Goal: Task Accomplishment & Management: Use online tool/utility

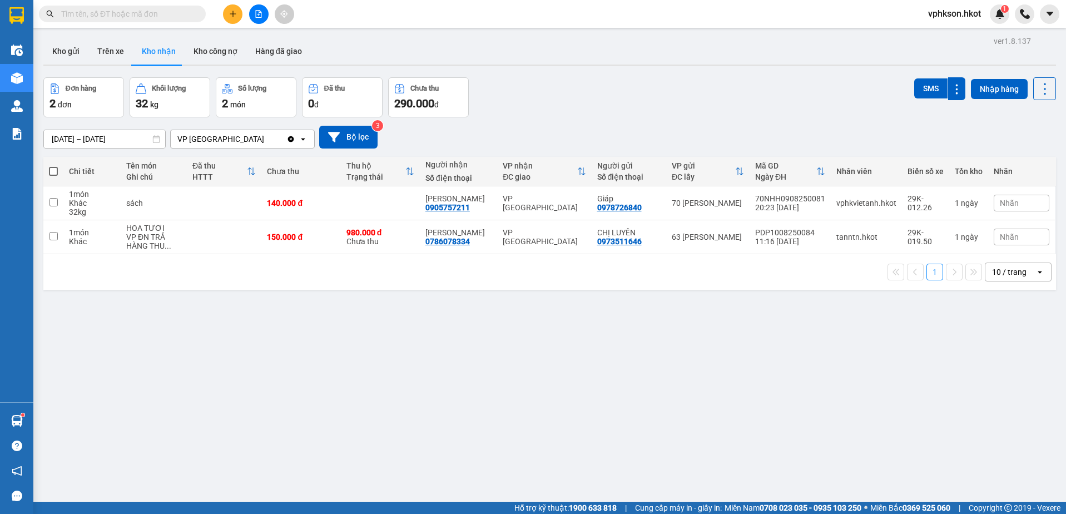
click at [236, 10] on icon "plus" at bounding box center [233, 14] width 8 height 8
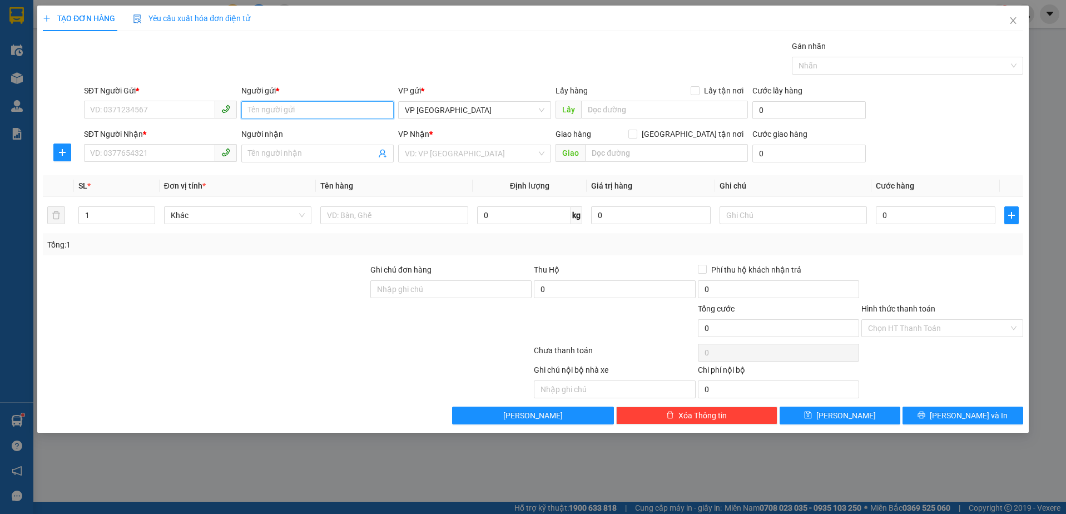
click at [356, 107] on input "Người gửi *" at bounding box center [317, 110] width 153 height 18
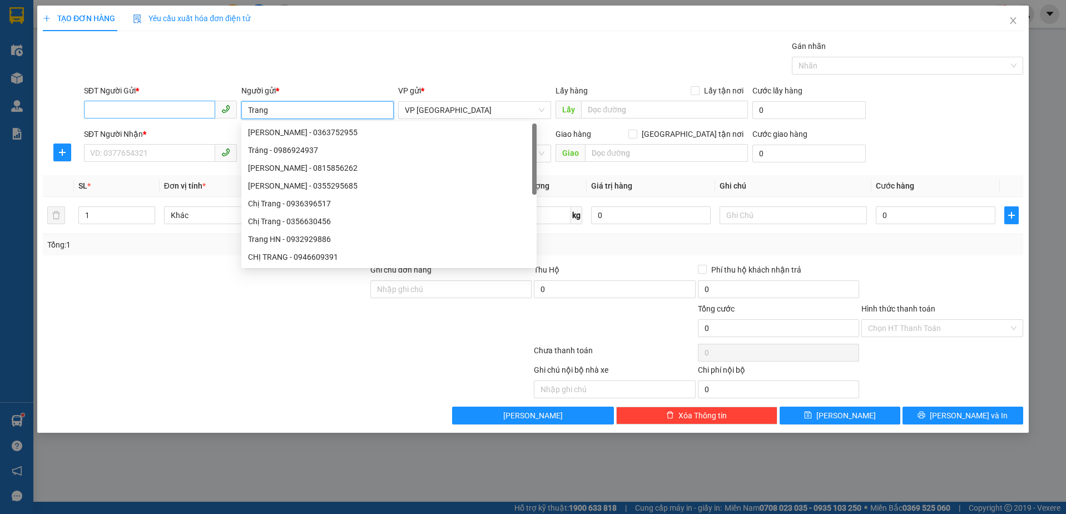
type input "Trang"
click at [142, 113] on input "SĐT Người Gửi *" at bounding box center [149, 110] width 131 height 18
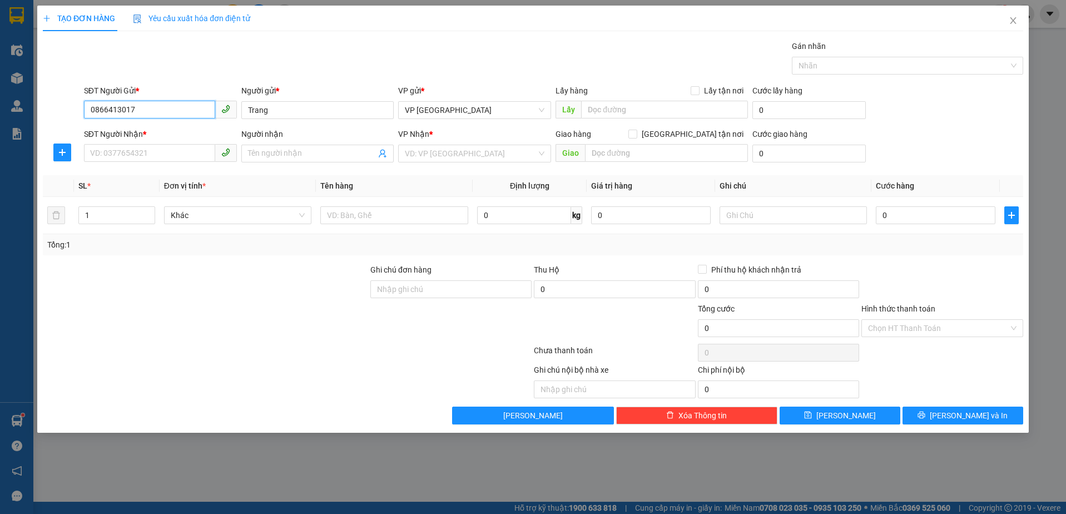
drag, startPoint x: 155, startPoint y: 108, endPoint x: 82, endPoint y: 117, distance: 72.8
click at [82, 117] on div "SĐT Người Gửi * 0866413017 0866413017" at bounding box center [160, 104] width 157 height 39
type input "0866413017"
click at [121, 153] on input "SĐT Người Nhận *" at bounding box center [149, 153] width 131 height 18
paste input "0866413017"
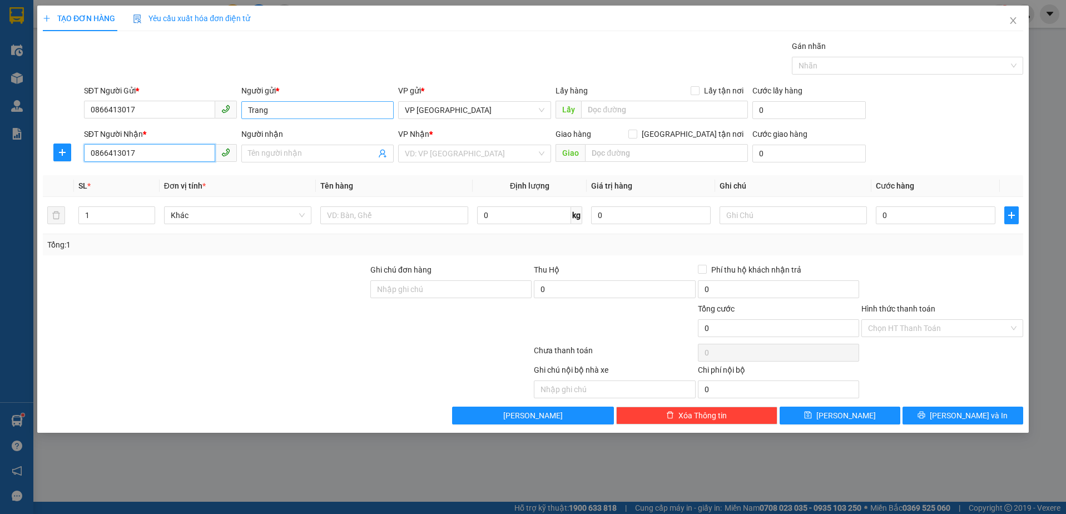
type input "0866413017"
drag, startPoint x: 277, startPoint y: 112, endPoint x: 225, endPoint y: 113, distance: 52.9
click at [220, 113] on div "SĐT Người Gửi * 0866413017 Người gửi * [PERSON_NAME] VP gửi * VP [GEOGRAPHIC_DA…" at bounding box center [554, 104] width 944 height 39
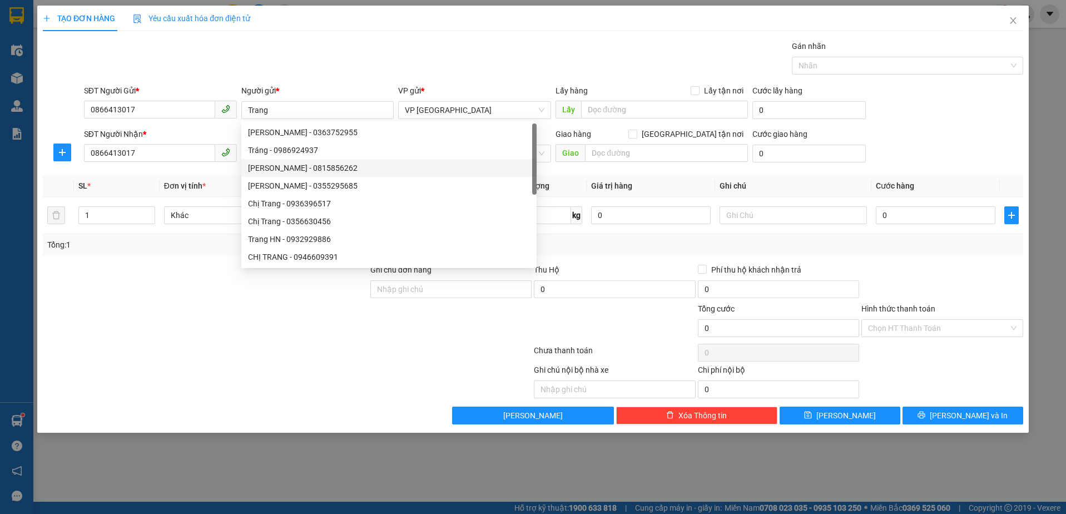
click at [231, 175] on th "Đơn vị tính *" at bounding box center [238, 186] width 157 height 22
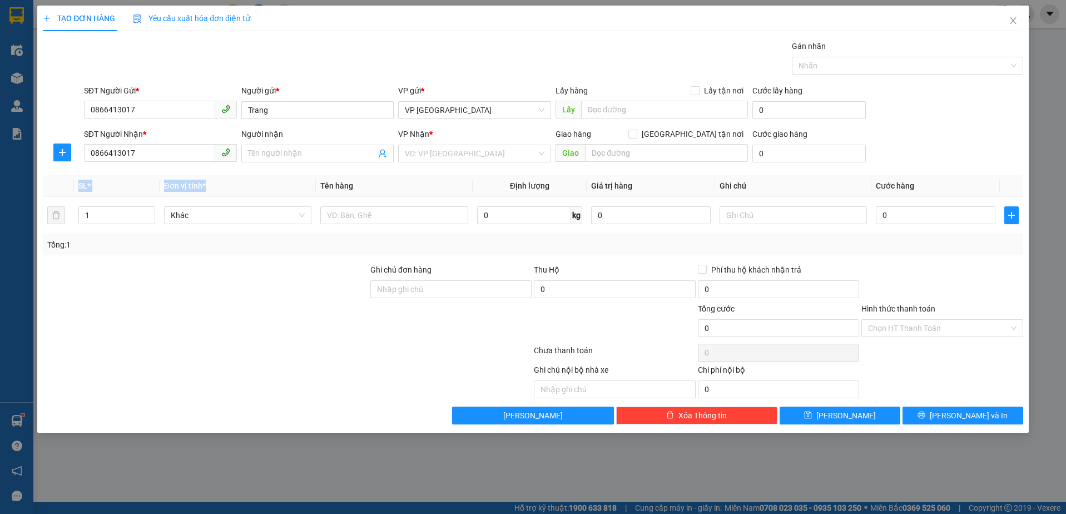
click at [230, 178] on div "Transit Pickup Surcharge Ids Transit Deliver Surcharge Ids Transit Deliver Surc…" at bounding box center [533, 232] width 980 height 384
click at [248, 220] on span "Khác" at bounding box center [238, 215] width 135 height 17
click at [346, 215] on input "text" at bounding box center [394, 215] width 148 height 18
type input "Bánh"
click at [316, 155] on input "Người nhận" at bounding box center [312, 153] width 128 height 12
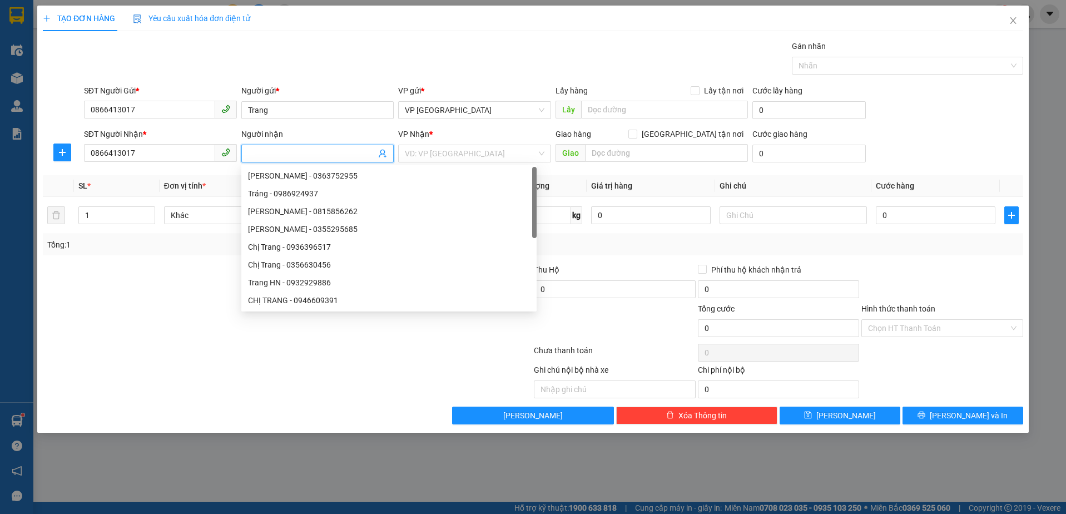
paste input "Trang"
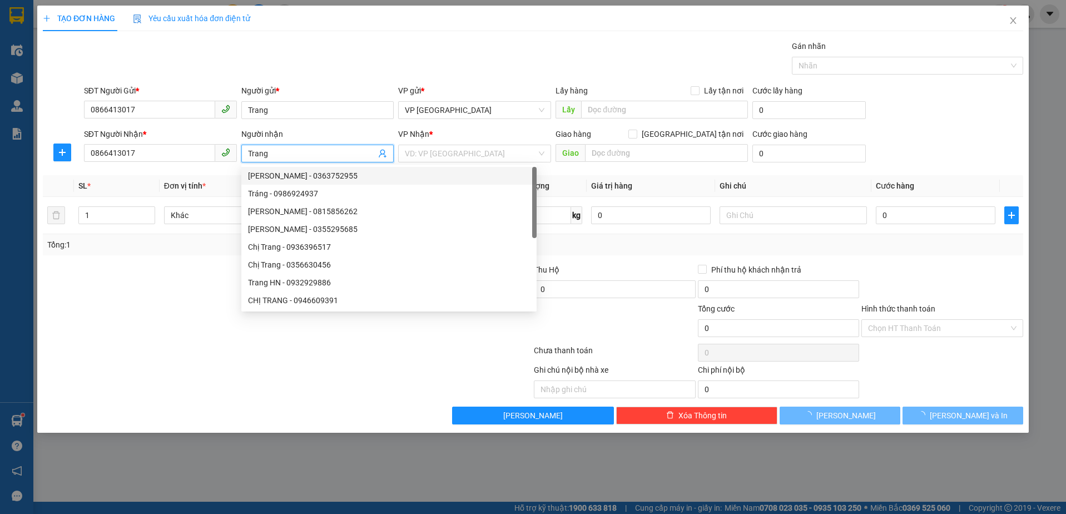
type input "Trang"
click at [325, 66] on div "Gán nhãn Nhãn" at bounding box center [554, 59] width 944 height 39
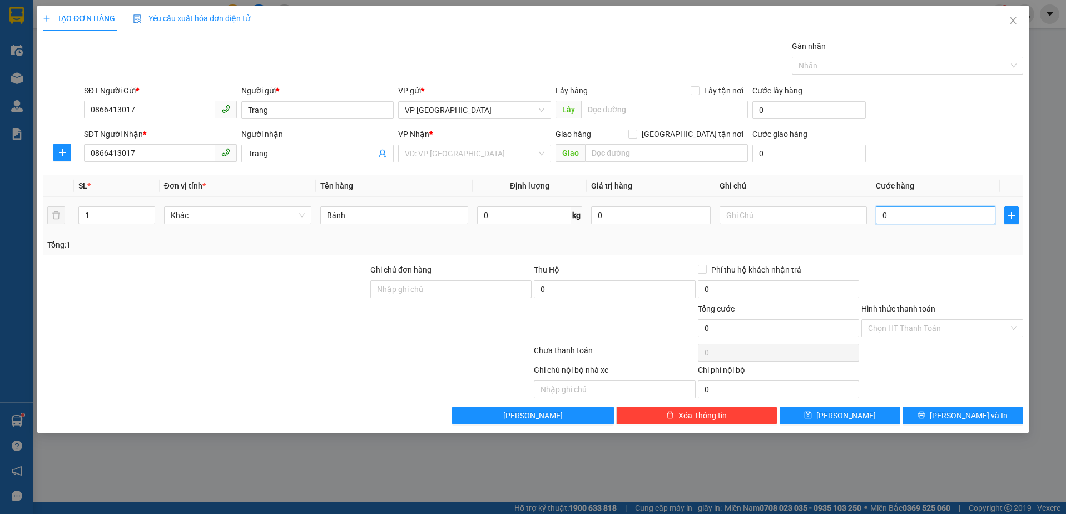
click at [898, 213] on input "0" at bounding box center [936, 215] width 120 height 18
type input "1"
type input "10"
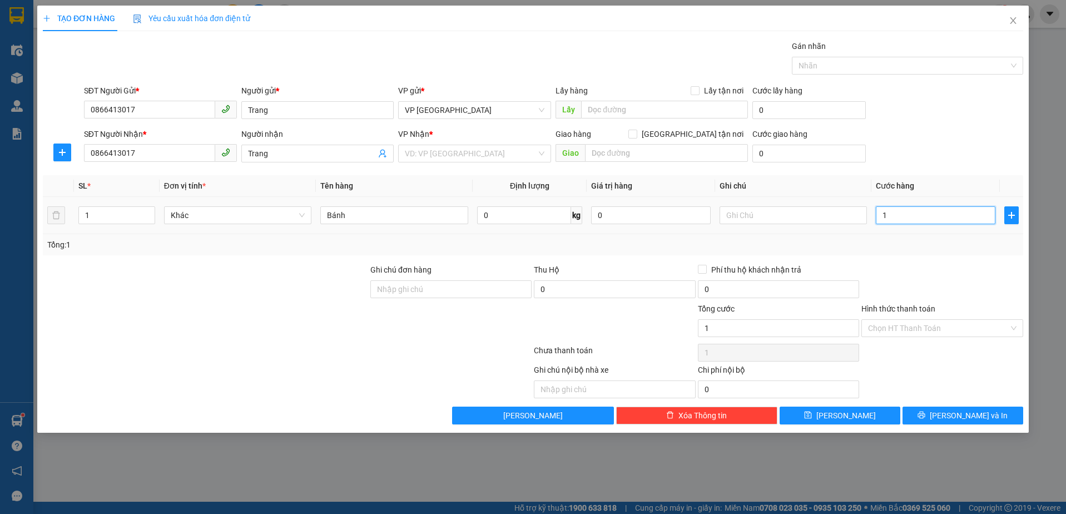
type input "10"
type input "100"
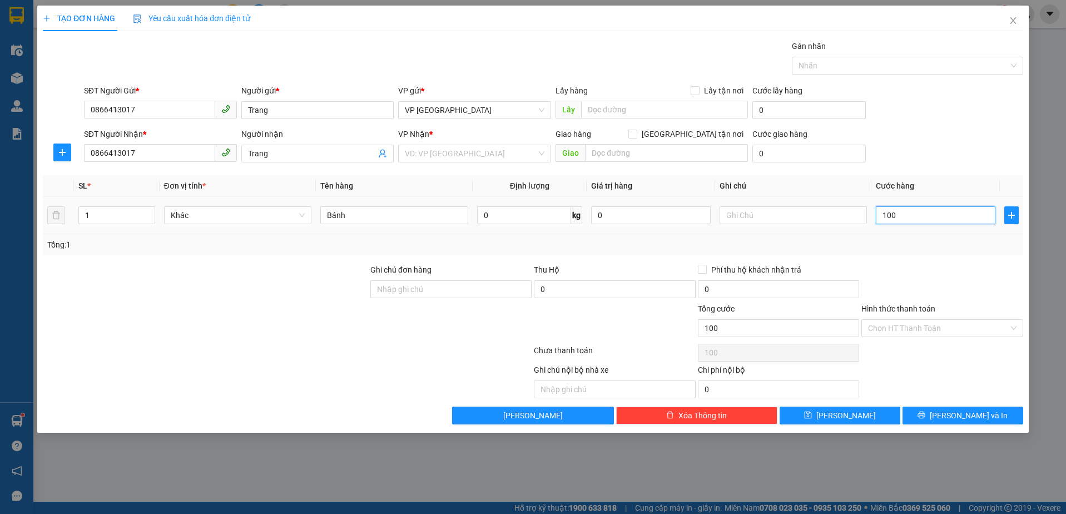
type input "1.000"
type input "10.000"
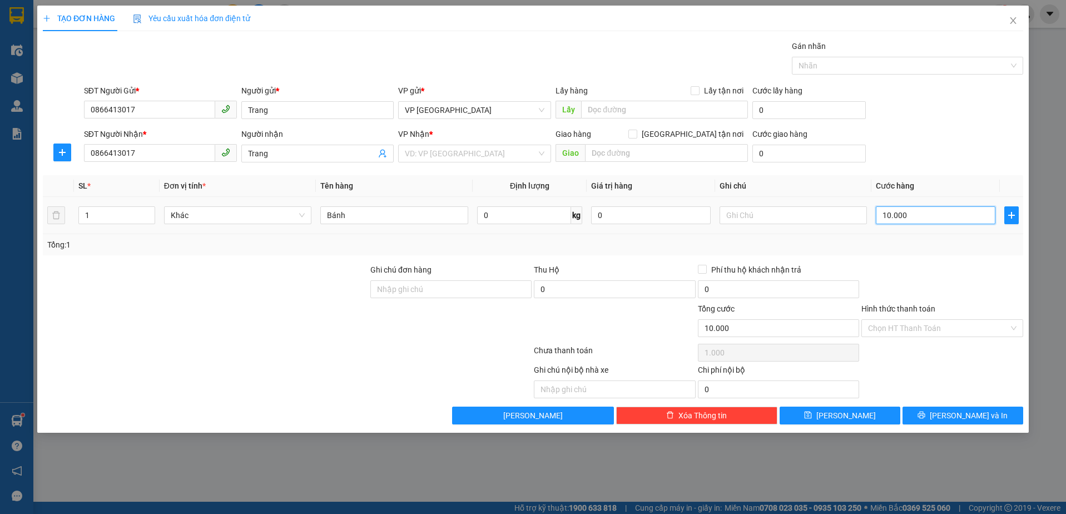
type input "10.000"
type input "100.000"
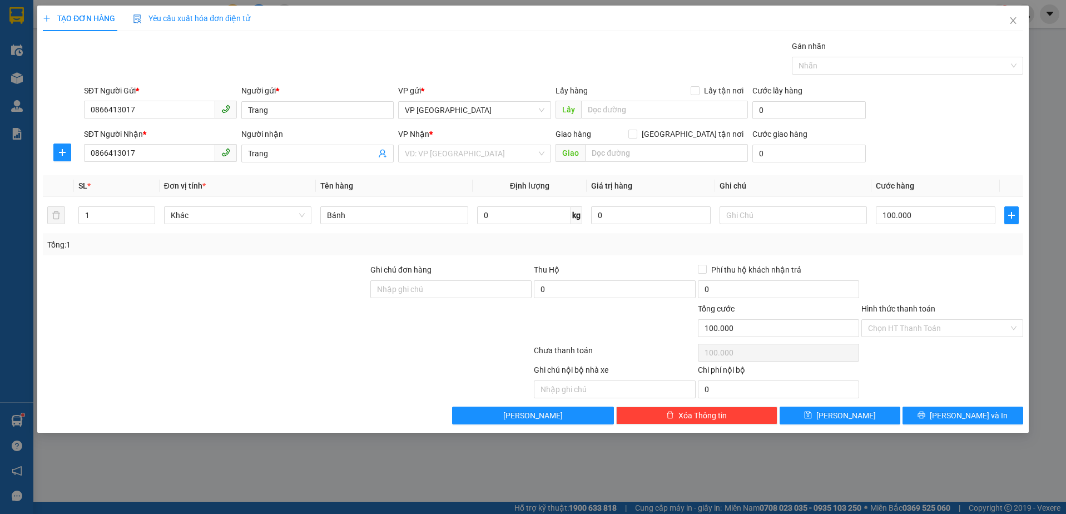
click at [923, 144] on div "SĐT Người Nhận * 0866413017 Người nhận Trang VP Nhận * VD: VP [GEOGRAPHIC_DATA]…" at bounding box center [554, 147] width 944 height 39
click at [504, 214] on input "0" at bounding box center [524, 215] width 94 height 18
type input "9"
click at [930, 153] on div "SĐT Người Nhận * 0866413017 Người nhận Trang VP Nhận * VD: VP [GEOGRAPHIC_DATA]…" at bounding box center [554, 147] width 944 height 39
click at [916, 329] on input "Hình thức thanh toán" at bounding box center [938, 328] width 140 height 17
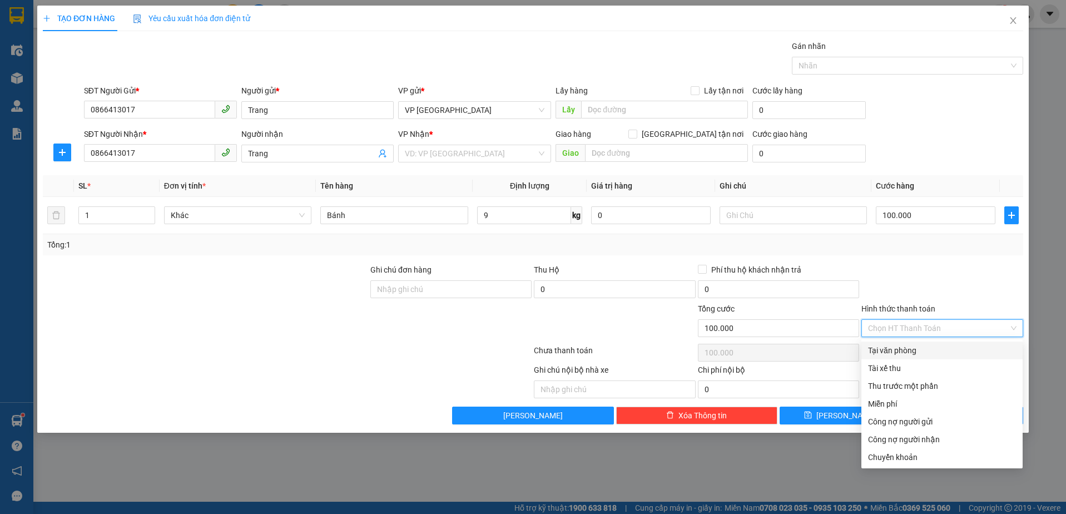
click at [893, 350] on div "Tại văn phòng" at bounding box center [942, 350] width 148 height 12
type input "0"
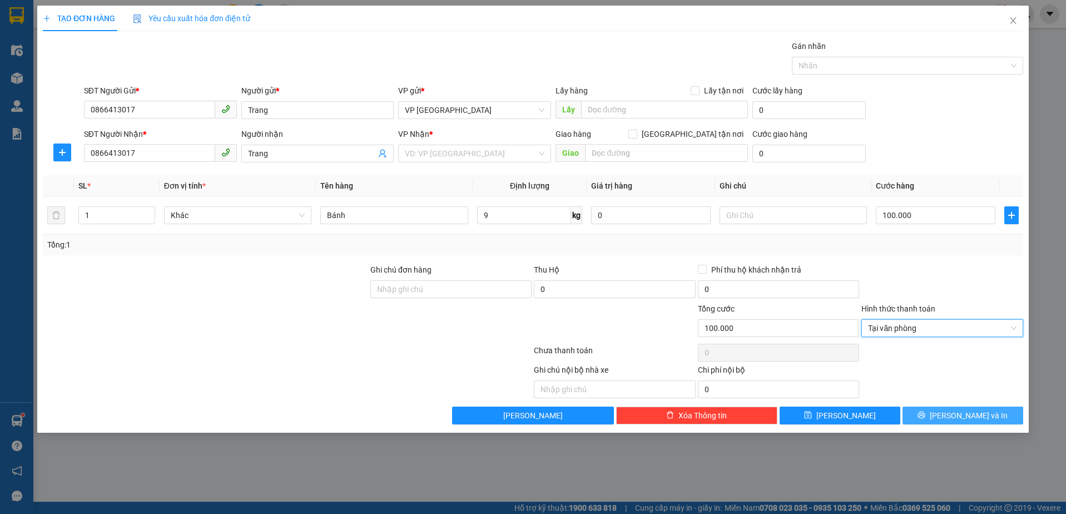
click at [954, 418] on span "[PERSON_NAME] và In" at bounding box center [969, 415] width 78 height 12
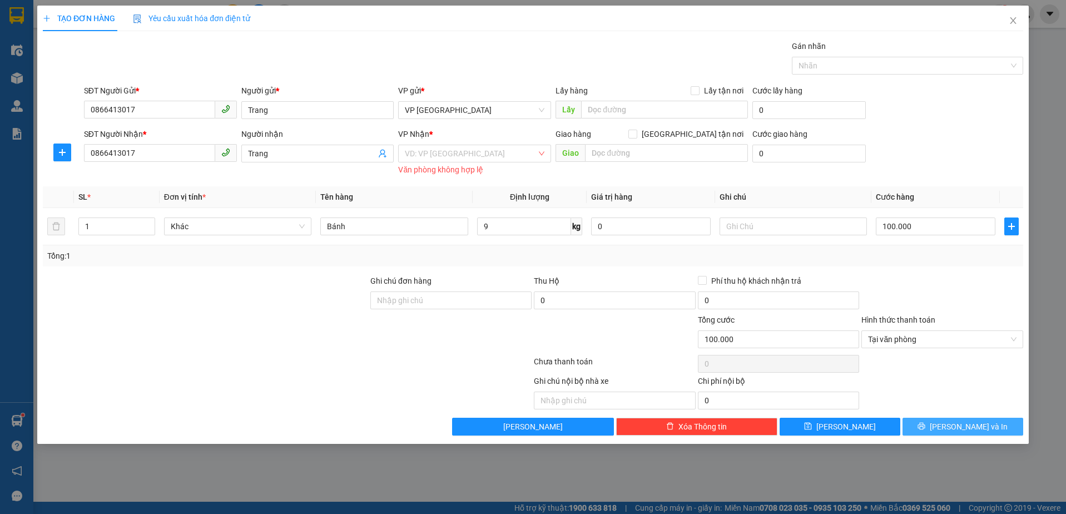
click at [925, 428] on icon "printer" at bounding box center [921, 426] width 7 height 7
drag, startPoint x: 443, startPoint y: 146, endPoint x: 444, endPoint y: 152, distance: 6.1
click at [443, 146] on input "search" at bounding box center [471, 153] width 132 height 17
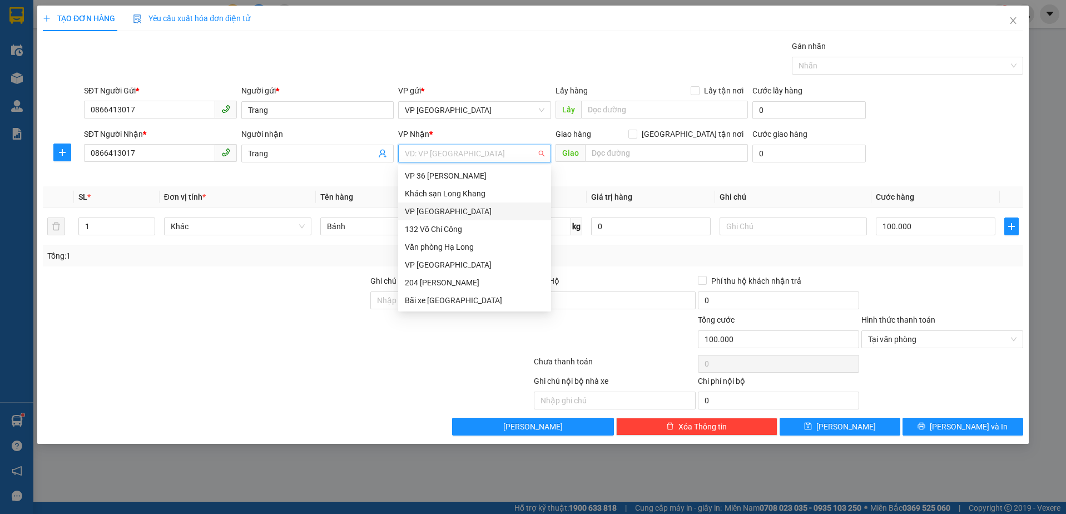
type input "2"
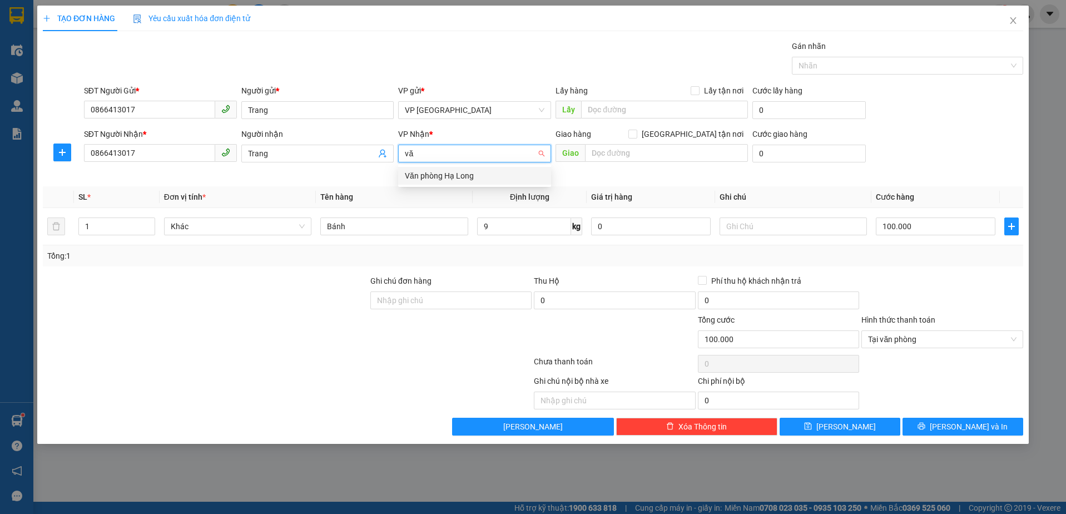
type input "v"
type input "V"
type input "2"
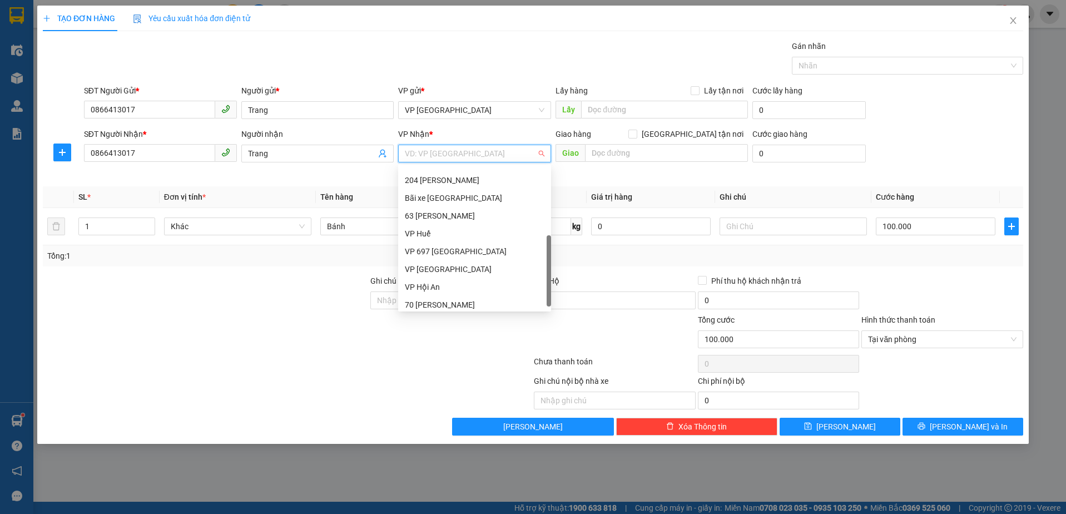
scroll to position [107, 0]
click at [435, 269] on div "VP [GEOGRAPHIC_DATA]" at bounding box center [475, 265] width 140 height 12
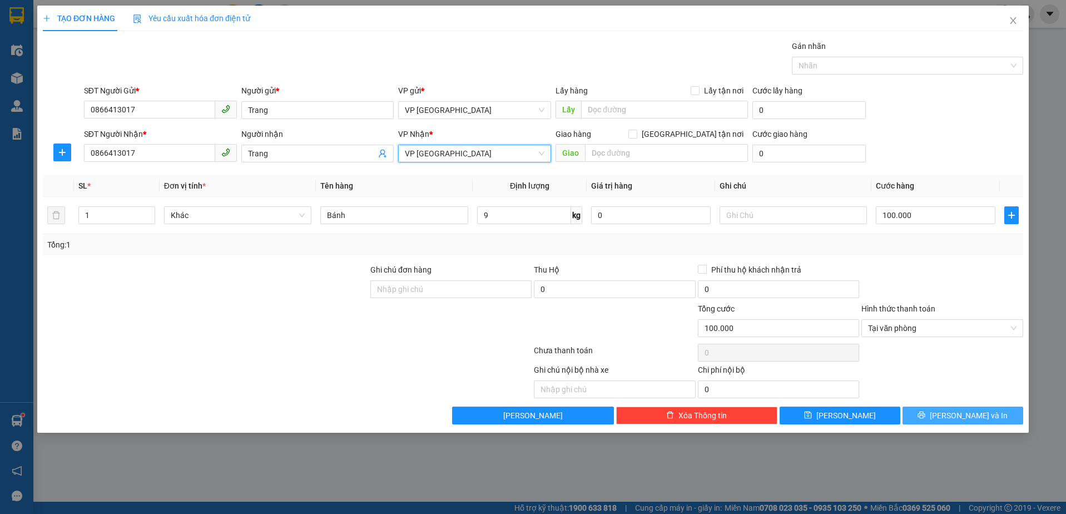
click at [956, 417] on span "[PERSON_NAME] và In" at bounding box center [969, 415] width 78 height 12
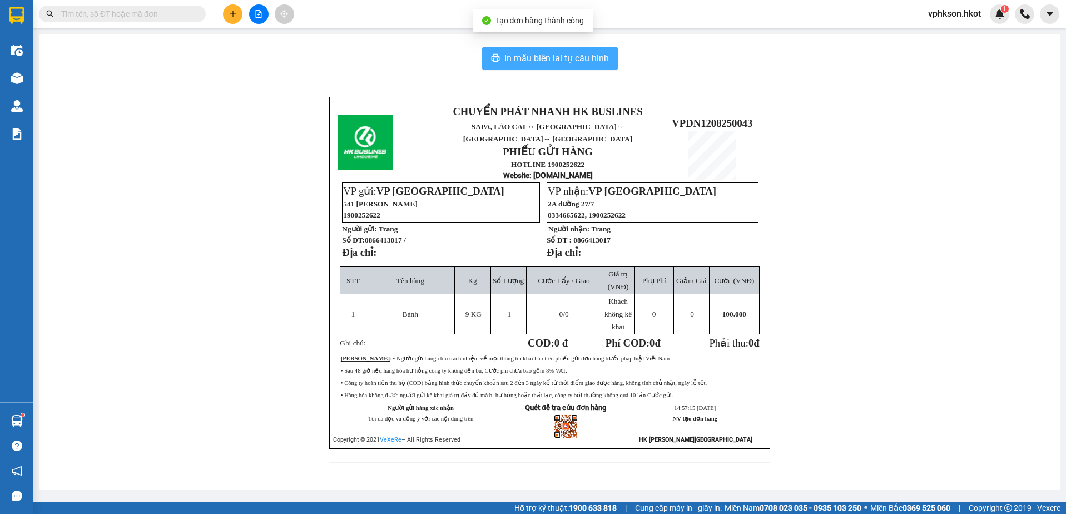
click at [558, 56] on span "In mẫu biên lai tự cấu hình" at bounding box center [556, 58] width 105 height 14
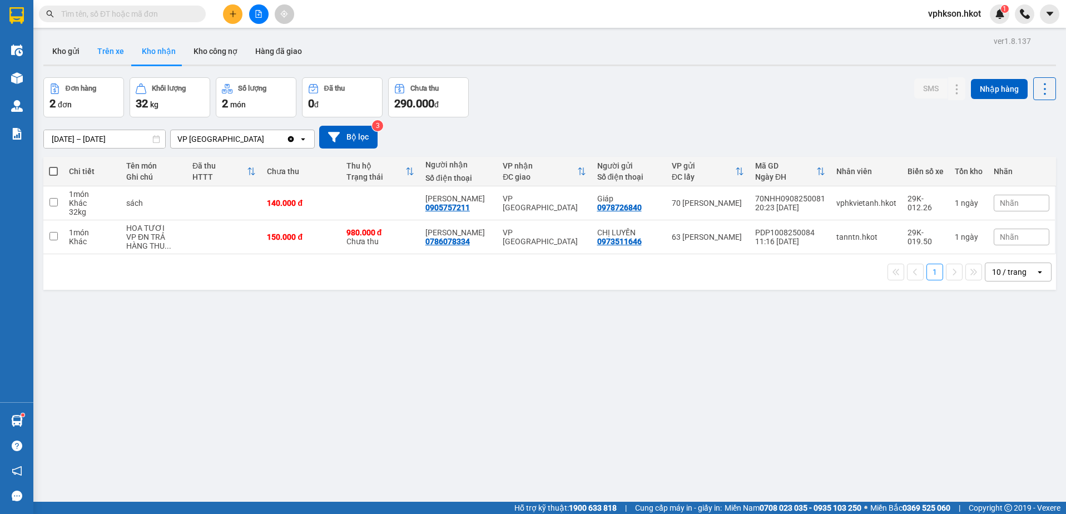
click at [115, 53] on button "Trên xe" at bounding box center [110, 51] width 44 height 27
type input "[DATE] – [DATE]"
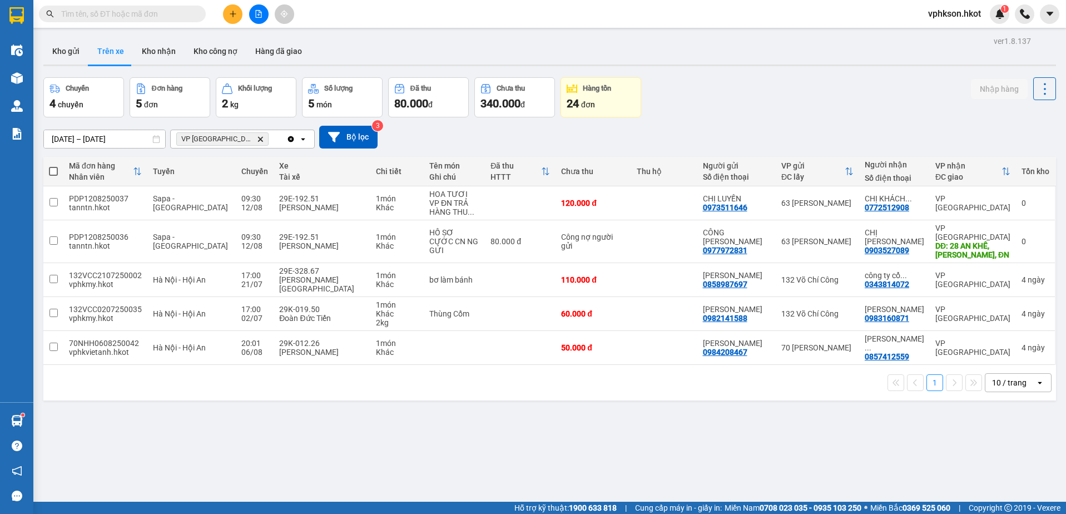
click at [257, 138] on icon "Delete" at bounding box center [260, 139] width 7 height 7
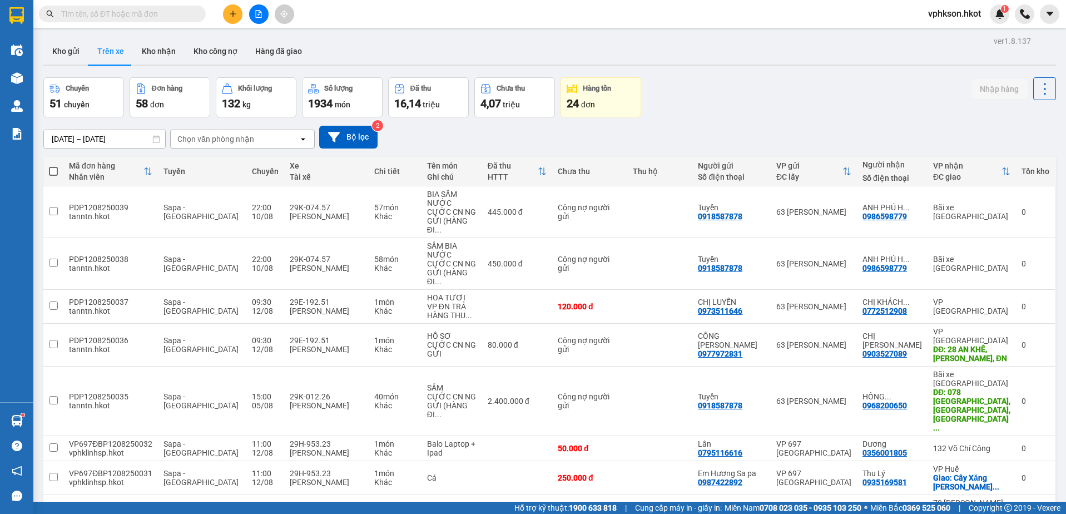
click at [101, 11] on input "text" at bounding box center [126, 14] width 131 height 12
paste input "Trang"
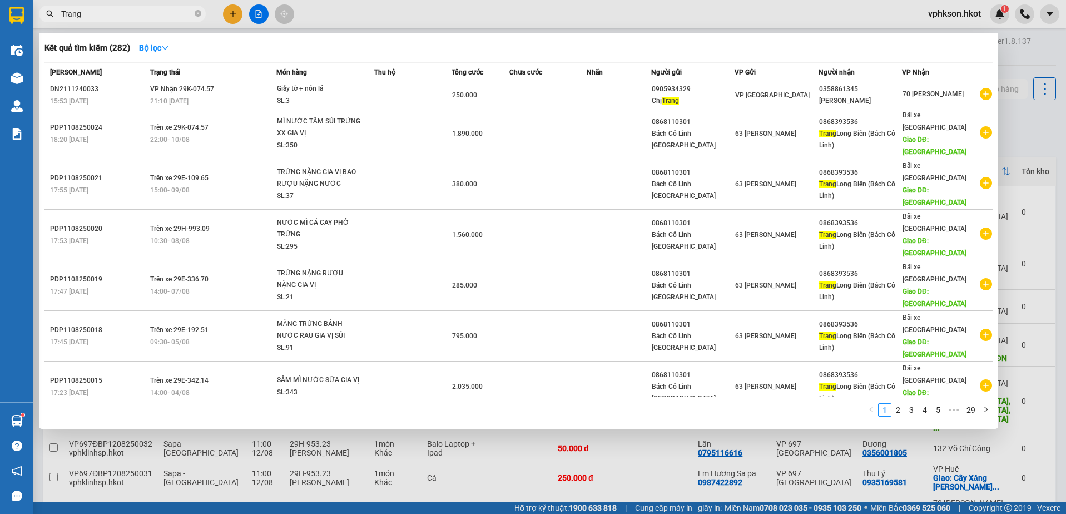
drag, startPoint x: 105, startPoint y: 16, endPoint x: 7, endPoint y: 6, distance: 98.3
click at [13, 6] on section "Kết quả tìm kiếm ( 282 ) Bộ lọc Mã ĐH Trạng thái Món hàng Thu hộ Tổng cước Chưa…" at bounding box center [533, 257] width 1066 height 514
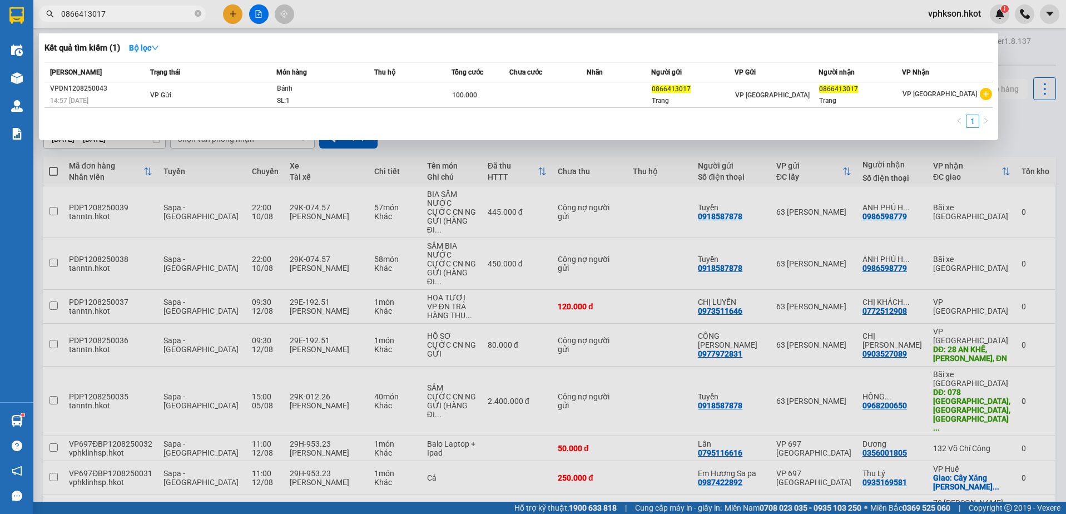
drag, startPoint x: 116, startPoint y: 16, endPoint x: 61, endPoint y: 13, distance: 54.6
click at [61, 13] on input "0866413017" at bounding box center [126, 14] width 131 height 12
type input "0866413017"
click at [391, 14] on div at bounding box center [533, 257] width 1066 height 514
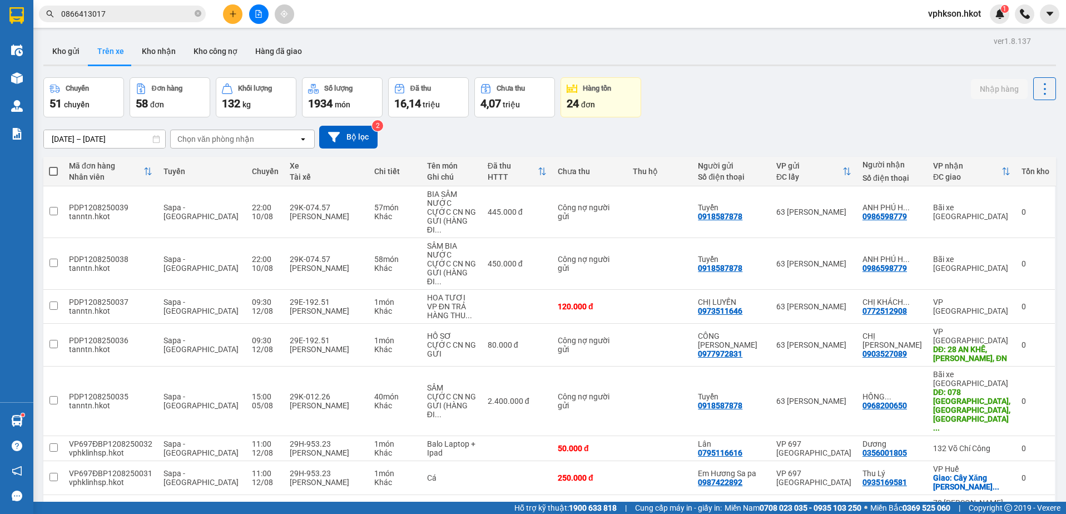
click at [84, 136] on input "[DATE] – [DATE]" at bounding box center [104, 139] width 121 height 18
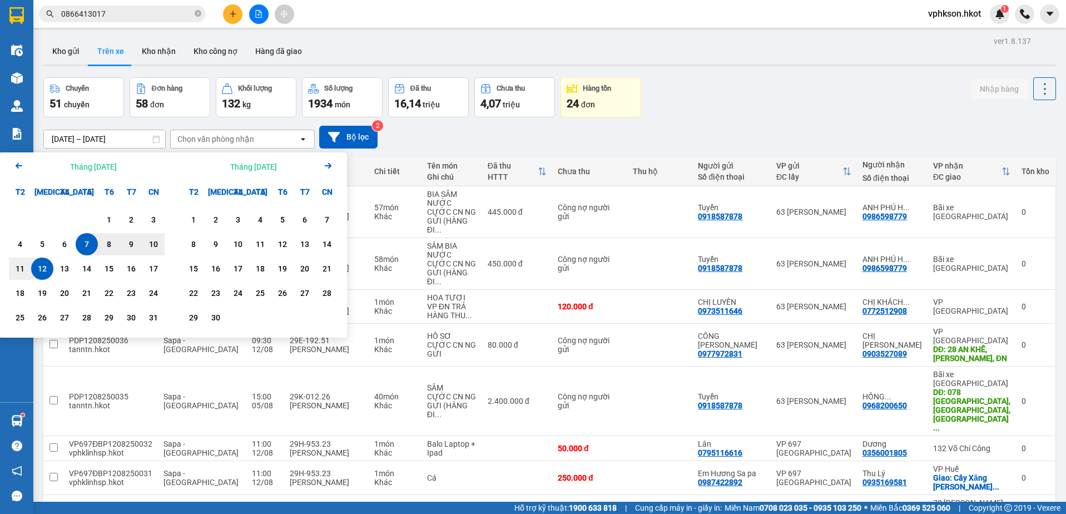
click at [37, 266] on div "12" at bounding box center [42, 268] width 16 height 13
click at [45, 268] on div "12" at bounding box center [42, 268] width 16 height 13
type input "[DATE] – [DATE]"
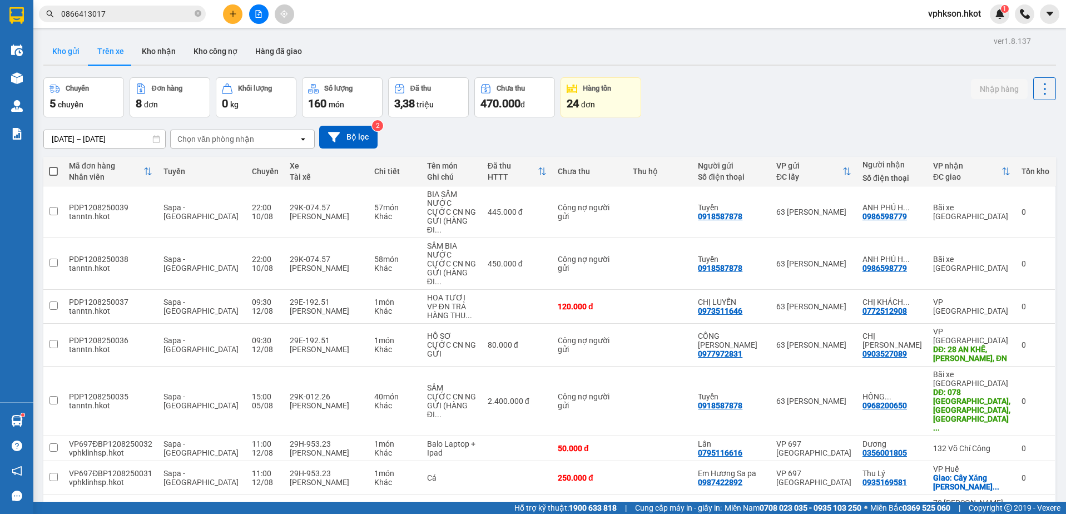
click at [67, 45] on button "Kho gửi" at bounding box center [65, 51] width 45 height 27
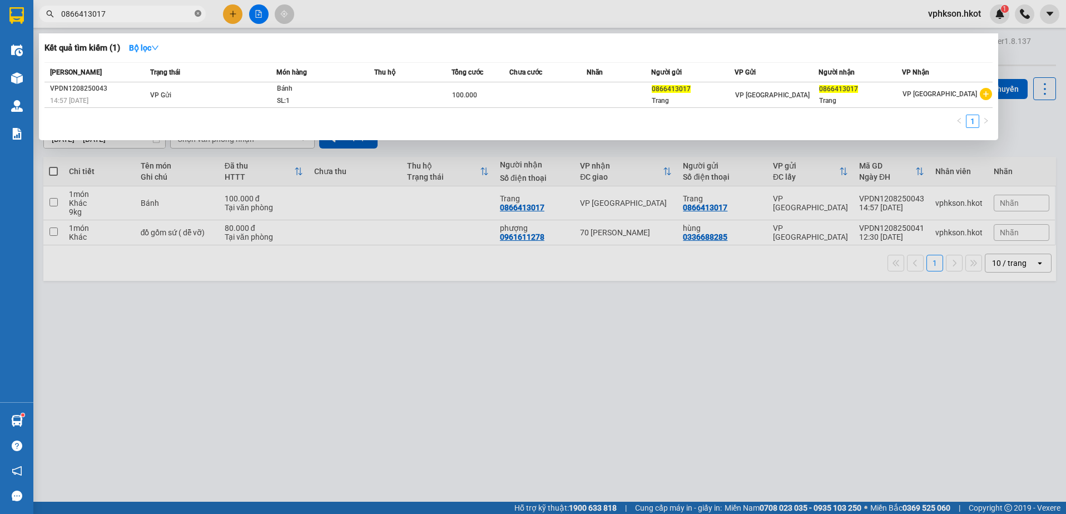
click at [196, 12] on icon "close-circle" at bounding box center [198, 13] width 7 height 7
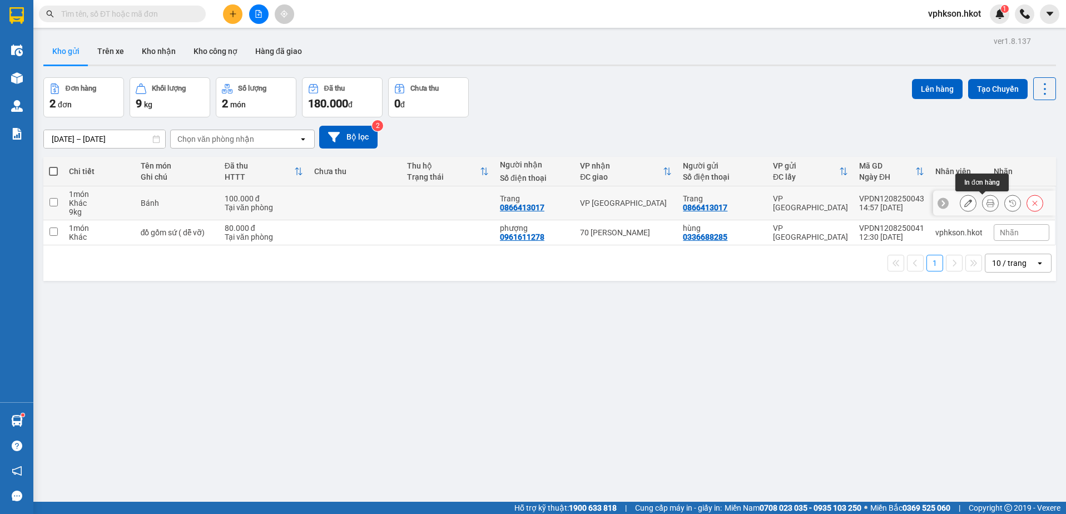
click at [987, 207] on icon at bounding box center [991, 203] width 8 height 8
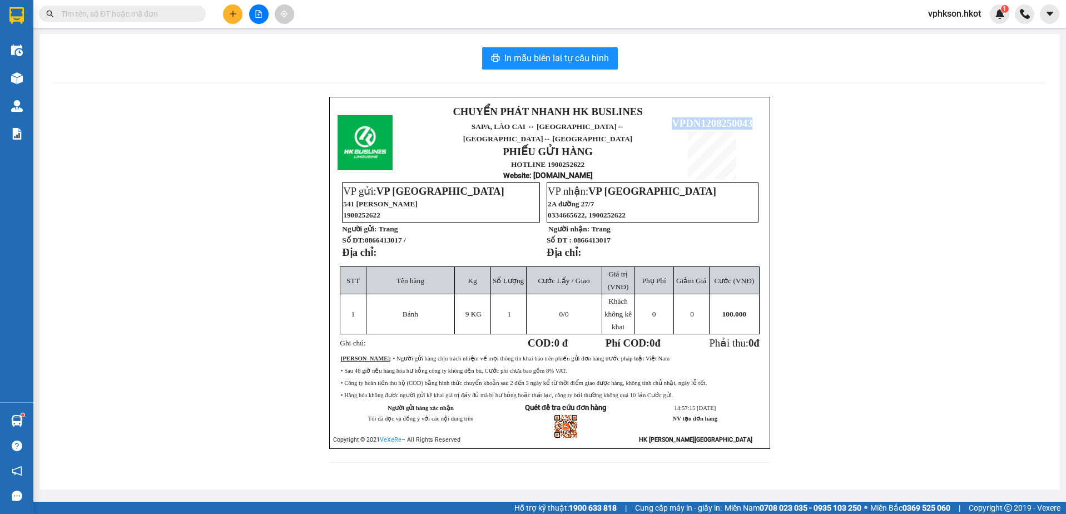
drag, startPoint x: 674, startPoint y: 114, endPoint x: 754, endPoint y: 115, distance: 80.1
click at [754, 117] on p "VPDN1208250043" at bounding box center [712, 123] width 99 height 12
copy span "VPDN1208250043"
drag, startPoint x: 577, startPoint y: 229, endPoint x: 618, endPoint y: 231, distance: 40.7
click at [618, 235] on p "Số ĐT : 0866413017" at bounding box center [652, 239] width 211 height 9
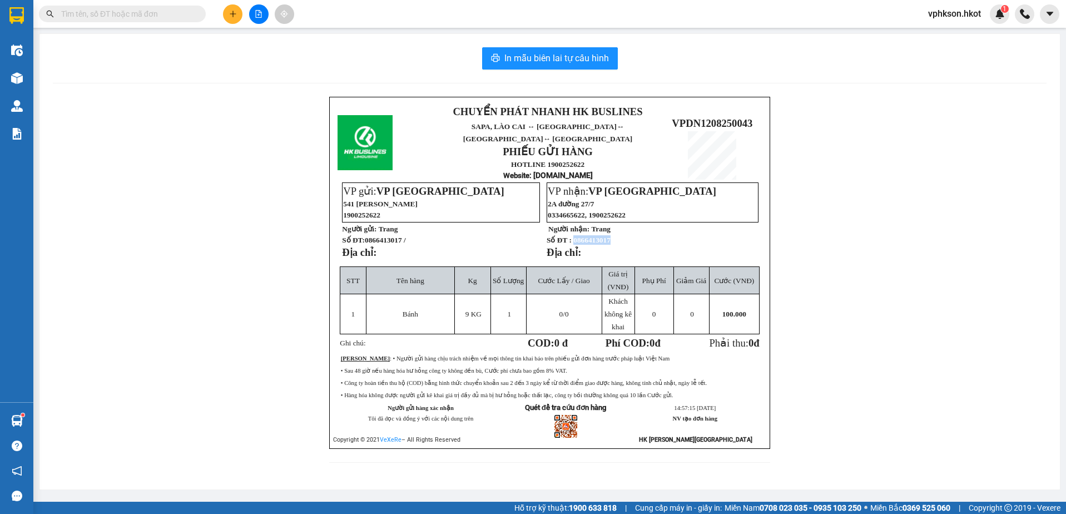
copy span "0866413017"
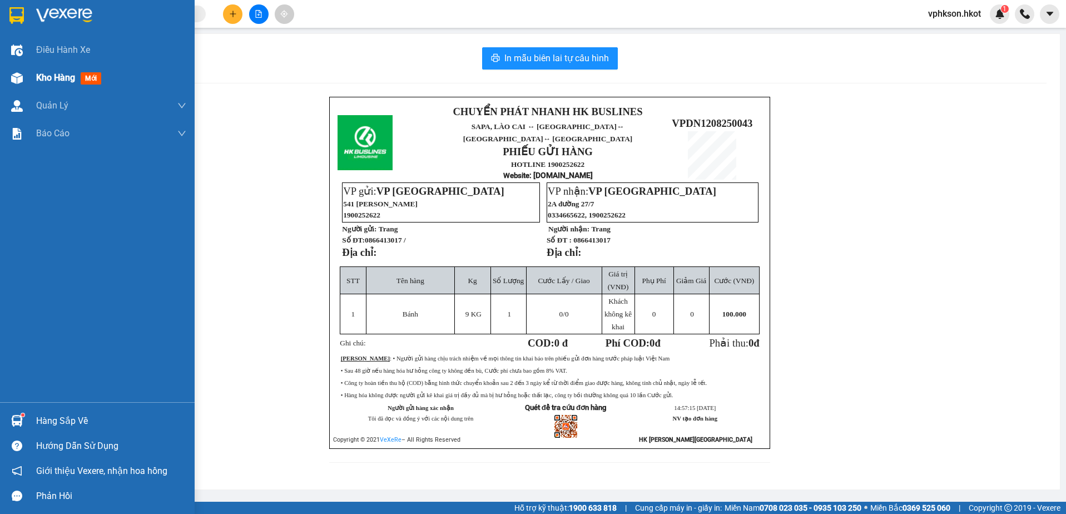
click at [31, 80] on div "Kho hàng mới" at bounding box center [97, 78] width 195 height 28
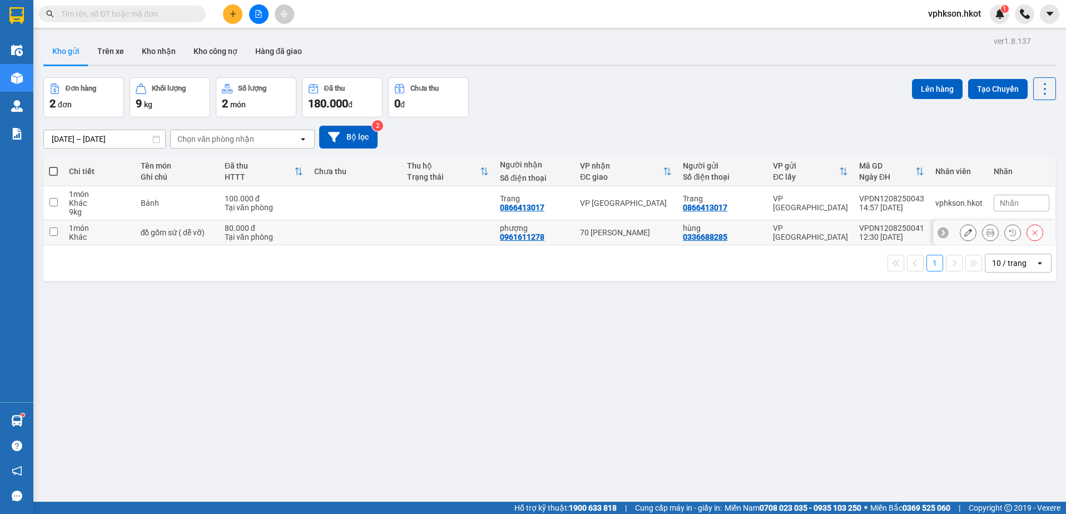
click at [98, 235] on div "Khác" at bounding box center [99, 236] width 61 height 9
checkbox input "true"
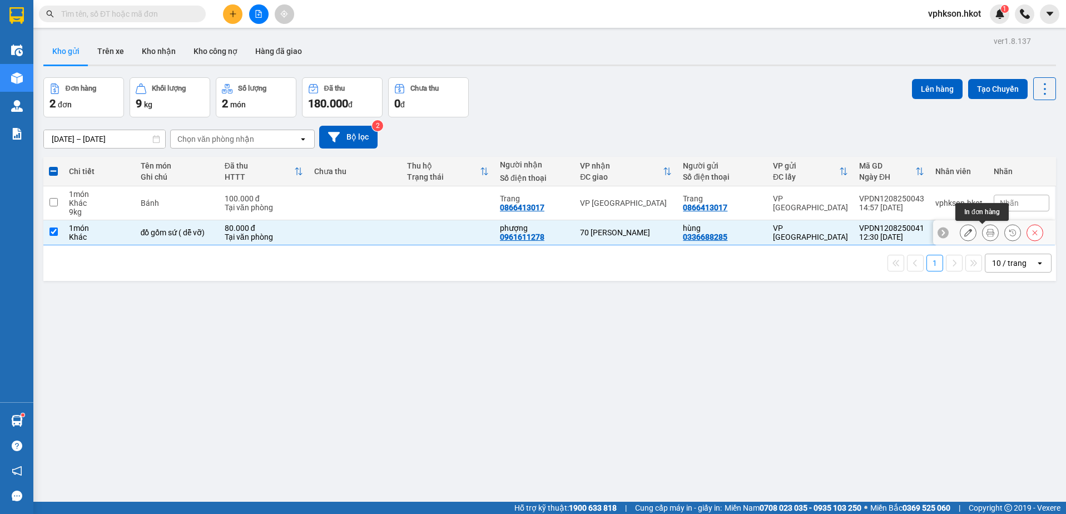
click at [987, 235] on icon at bounding box center [991, 233] width 8 height 8
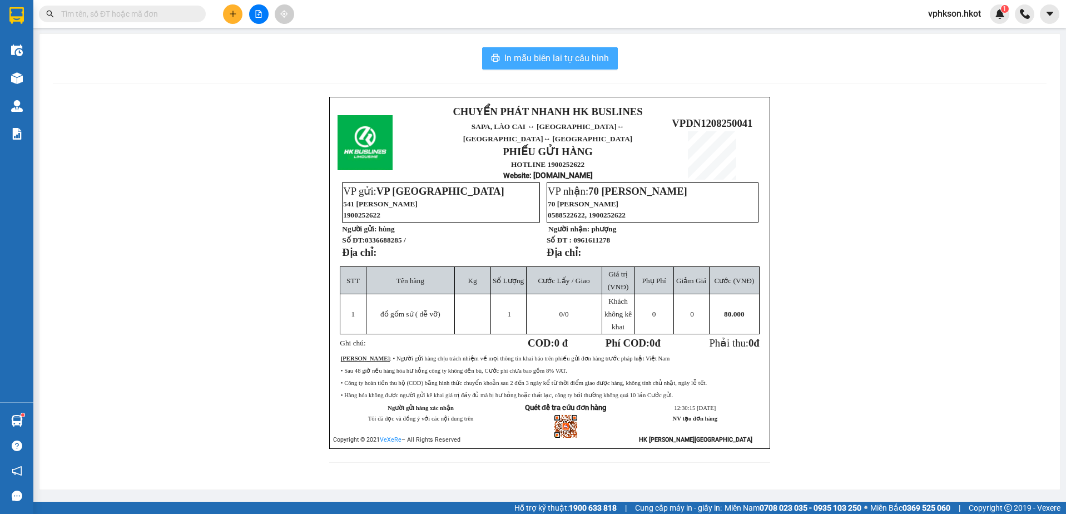
click at [553, 54] on span "In mẫu biên lai tự cấu hình" at bounding box center [556, 58] width 105 height 14
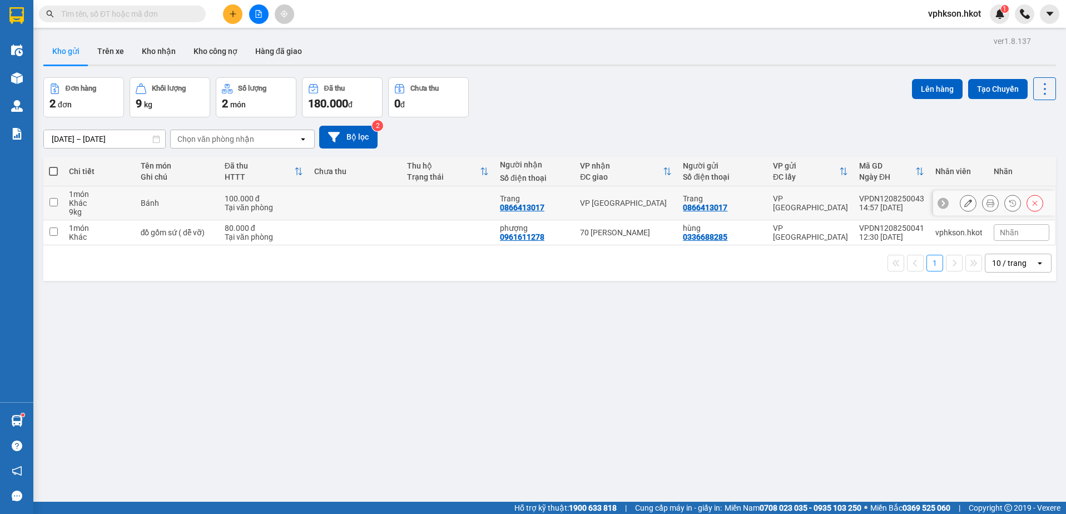
click at [57, 203] on input "checkbox" at bounding box center [53, 202] width 8 height 8
checkbox input "true"
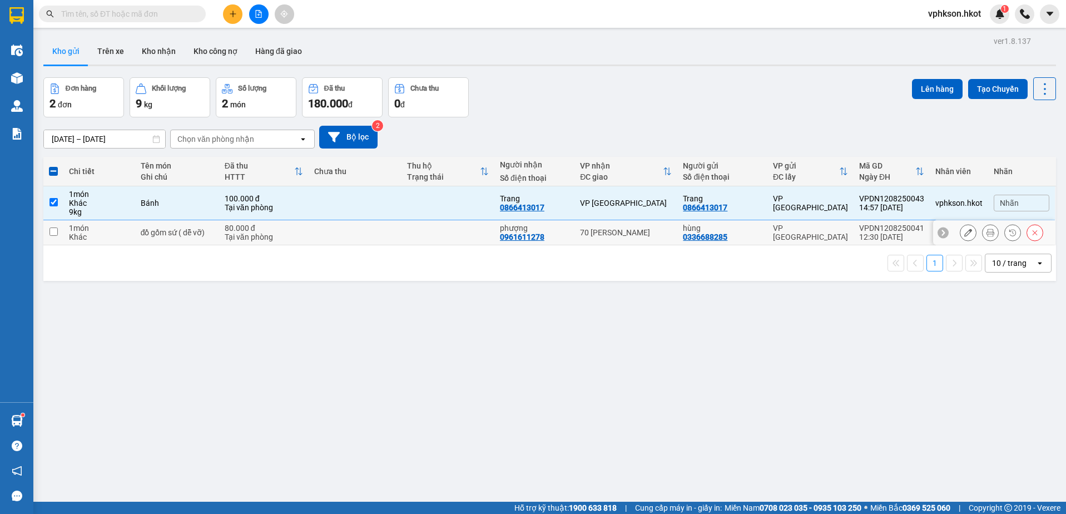
click at [52, 240] on td at bounding box center [53, 232] width 20 height 25
checkbox input "true"
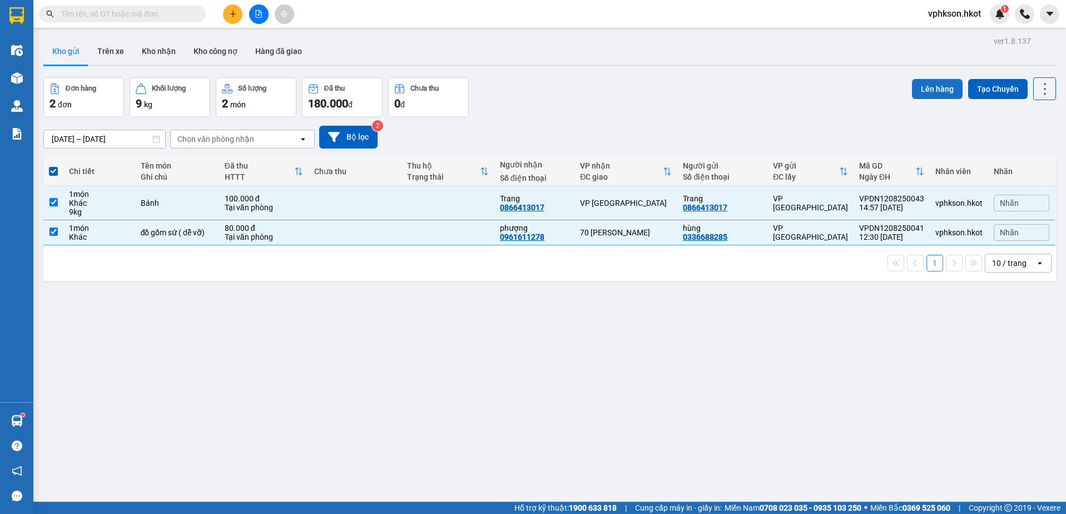
click at [935, 92] on button "Lên hàng" at bounding box center [937, 89] width 51 height 20
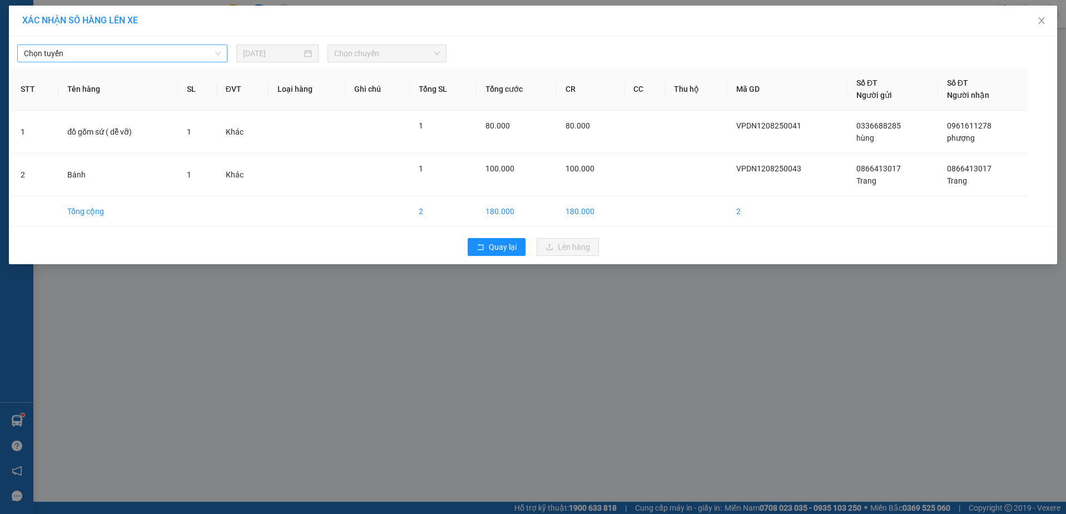
click at [106, 56] on span "Chọn tuyến" at bounding box center [122, 53] width 197 height 17
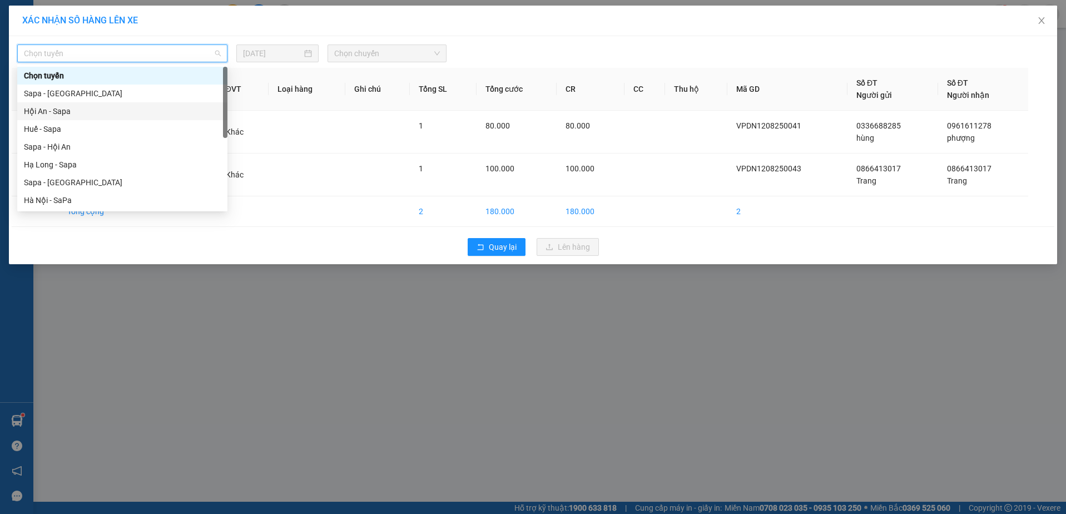
click at [32, 115] on div "Hội An - Sapa" at bounding box center [122, 111] width 197 height 12
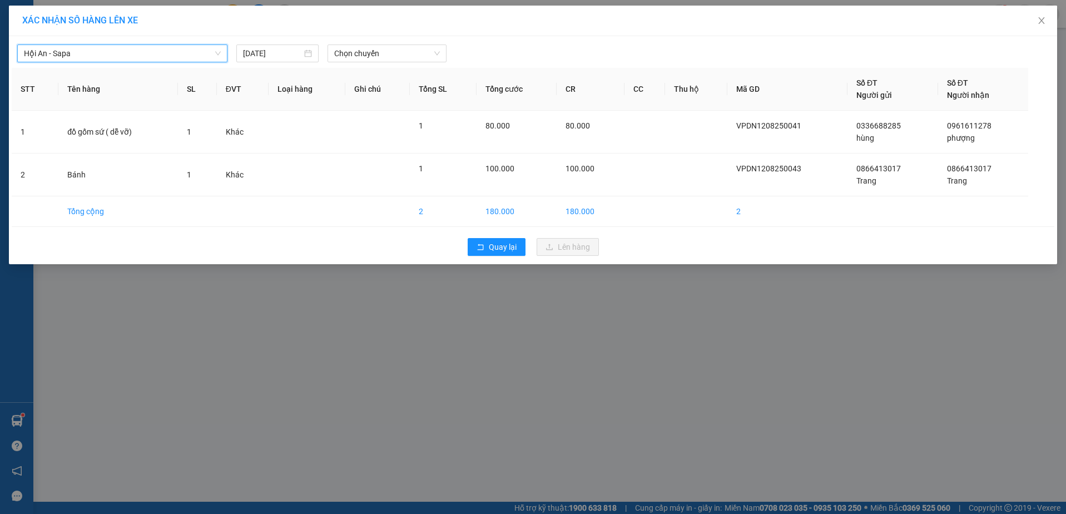
click at [42, 54] on span "Hội An - Sapa" at bounding box center [122, 53] width 197 height 17
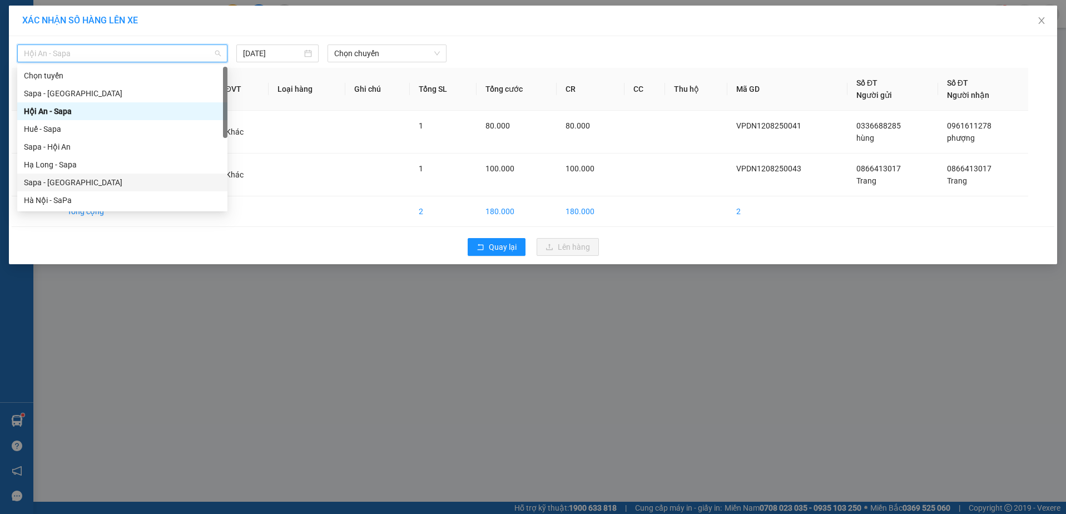
scroll to position [102, 0]
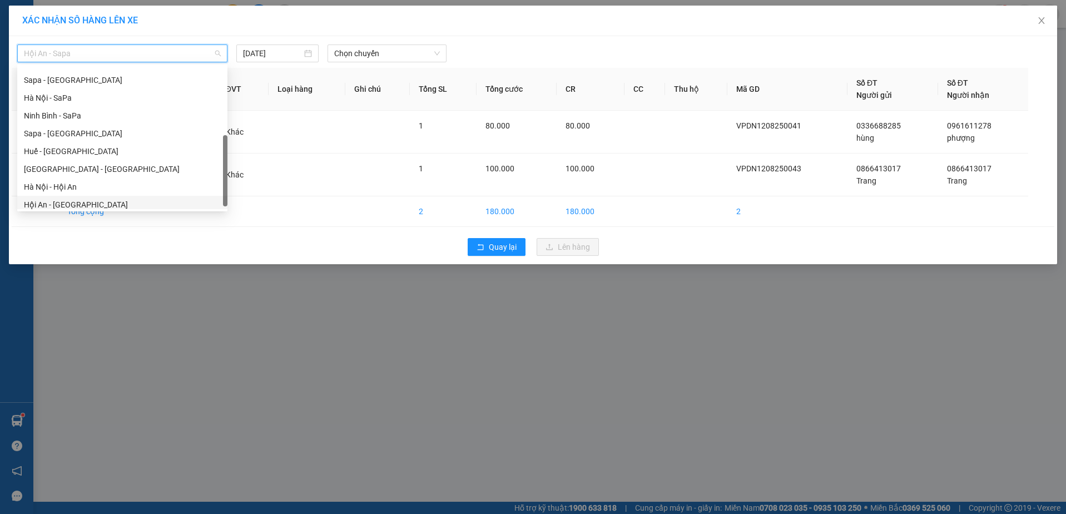
click at [42, 205] on div "Hội An - [GEOGRAPHIC_DATA]" at bounding box center [122, 205] width 197 height 12
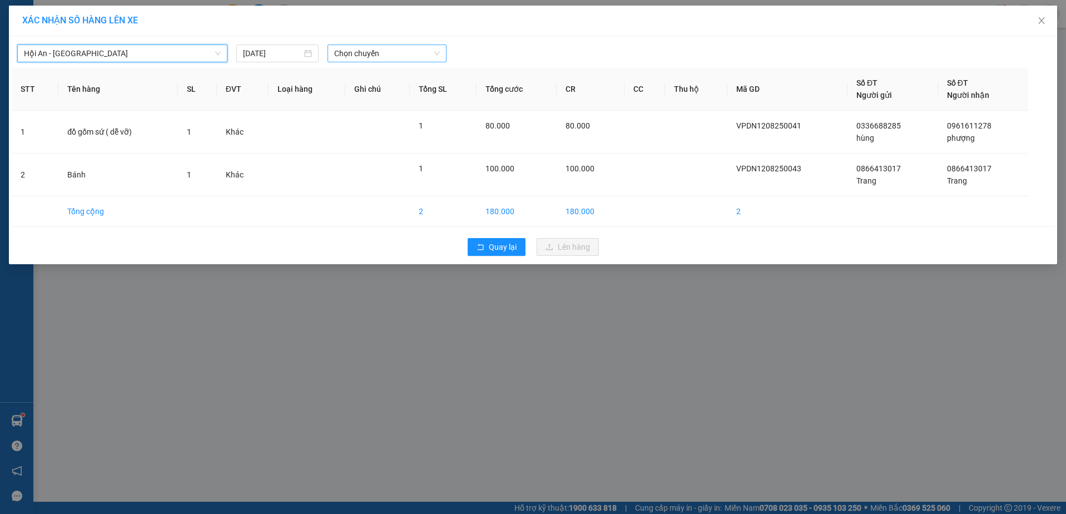
click at [350, 56] on span "Chọn chuyến" at bounding box center [387, 53] width 106 height 17
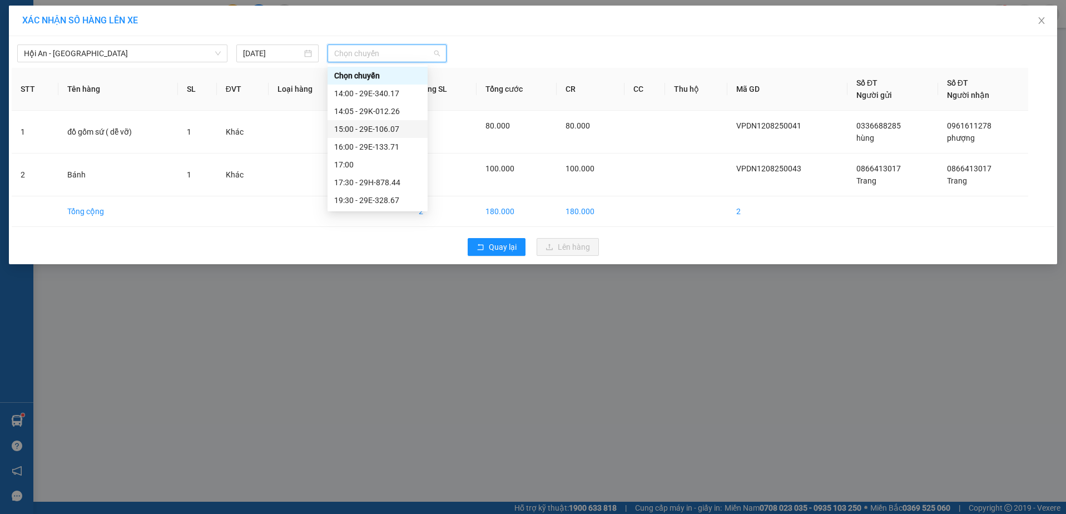
click at [388, 135] on div "15:00 - 29E-106.07" at bounding box center [378, 129] width 100 height 18
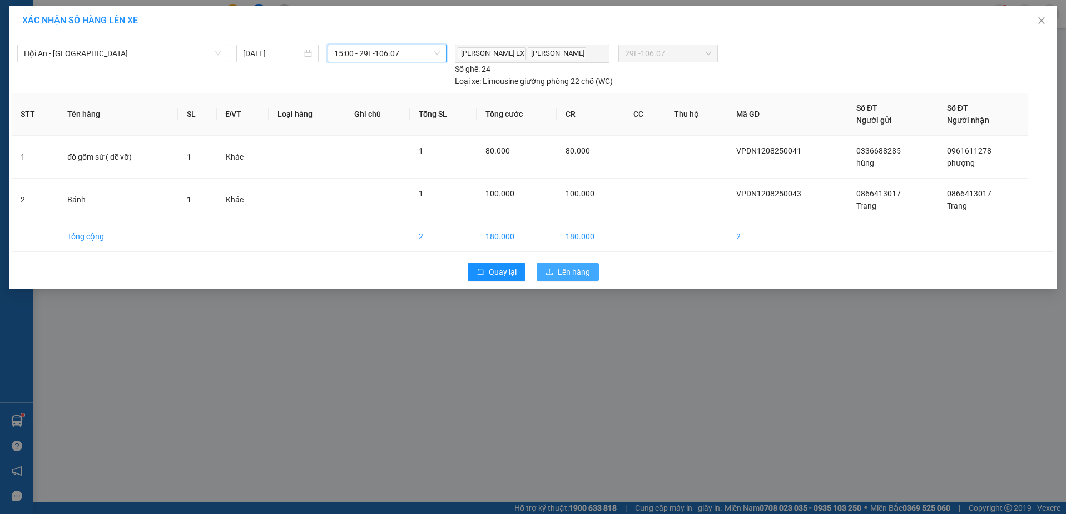
click at [567, 271] on span "Lên hàng" at bounding box center [574, 272] width 32 height 12
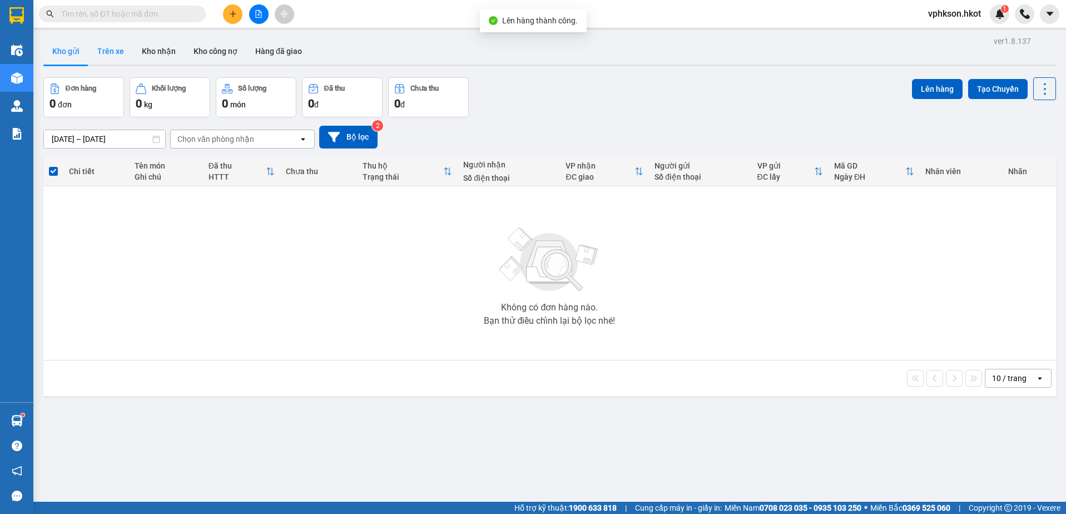
click at [112, 47] on button "Trên xe" at bounding box center [110, 51] width 44 height 27
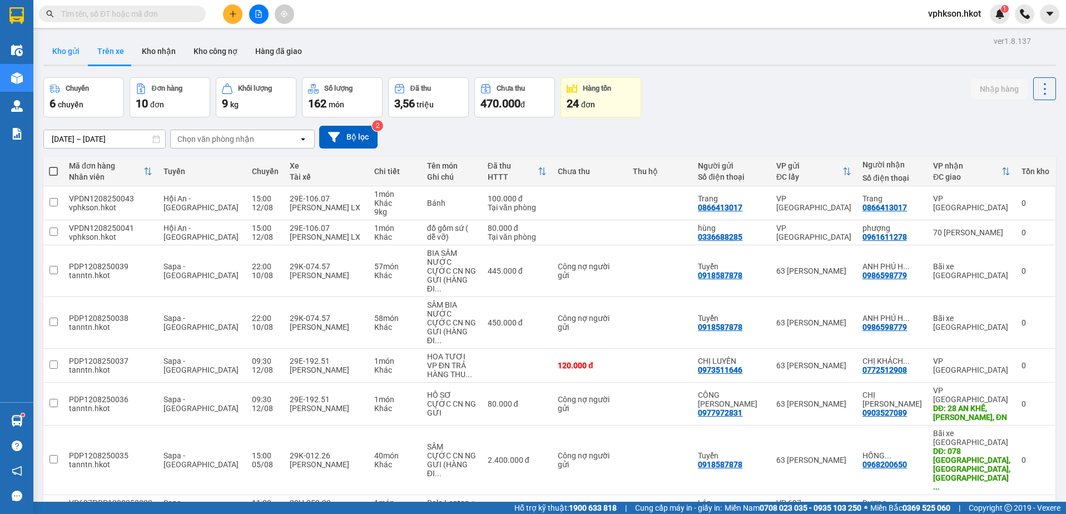
click at [72, 51] on button "Kho gửi" at bounding box center [65, 51] width 45 height 27
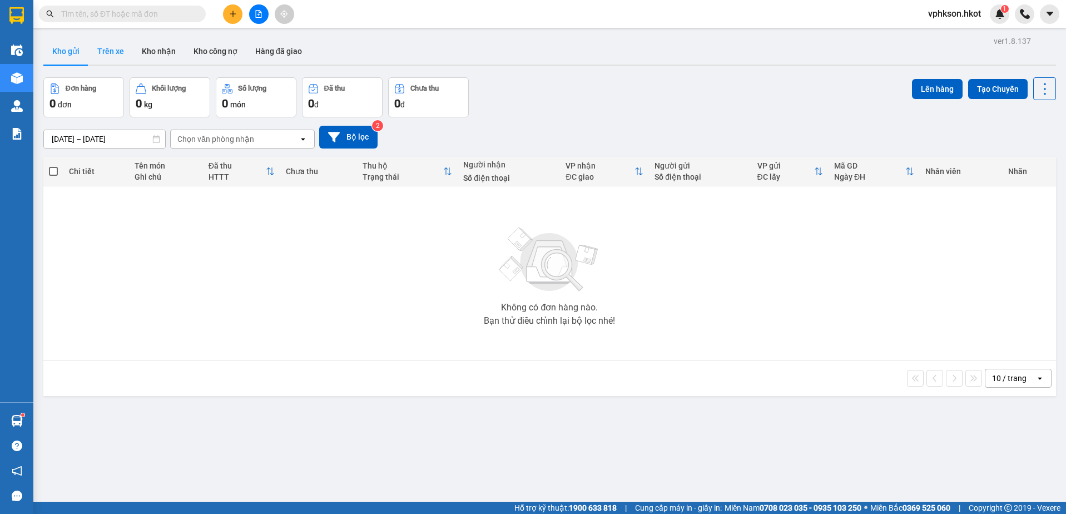
click at [97, 49] on button "Trên xe" at bounding box center [110, 51] width 44 height 27
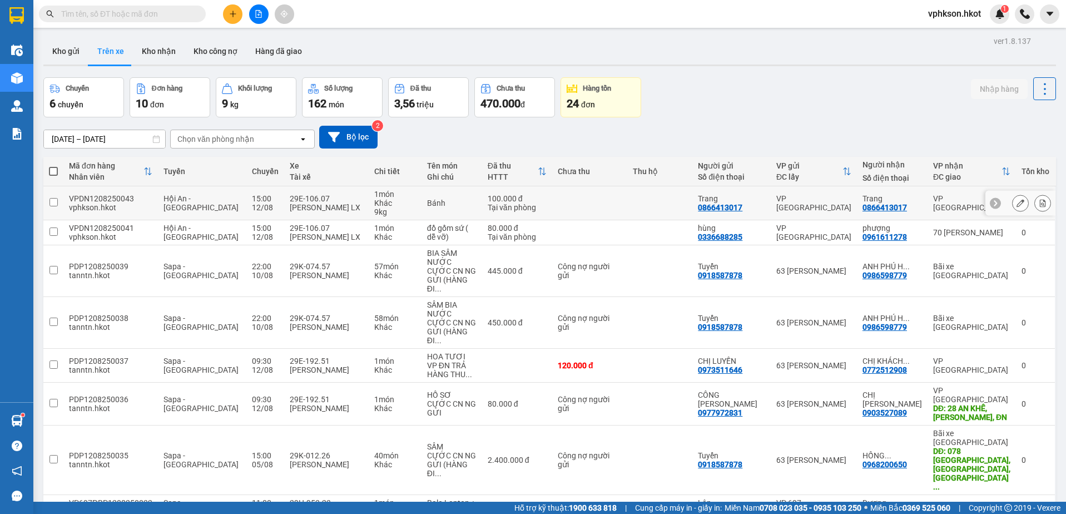
click at [58, 200] on td at bounding box center [53, 203] width 20 height 34
checkbox input "true"
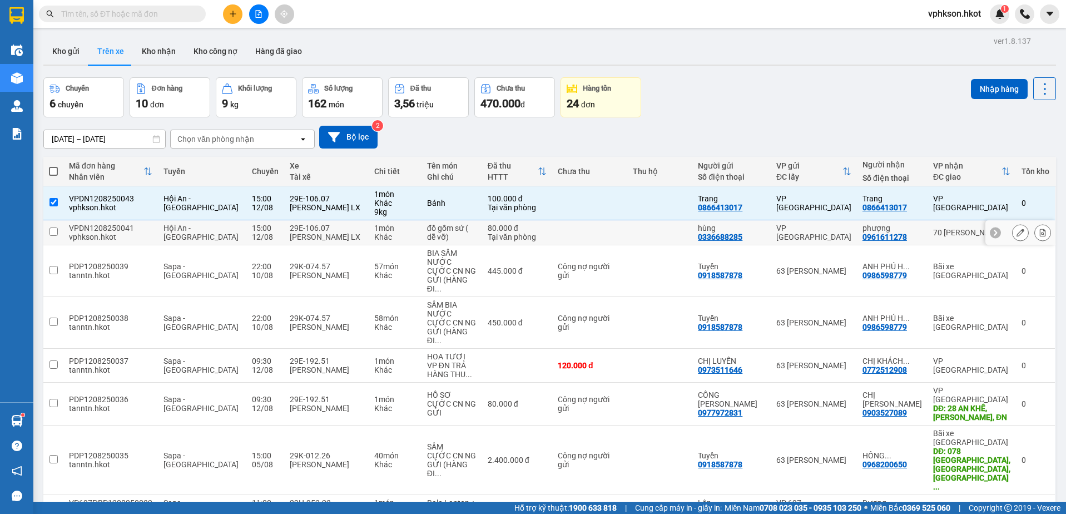
click at [54, 241] on td at bounding box center [53, 232] width 20 height 25
checkbox input "true"
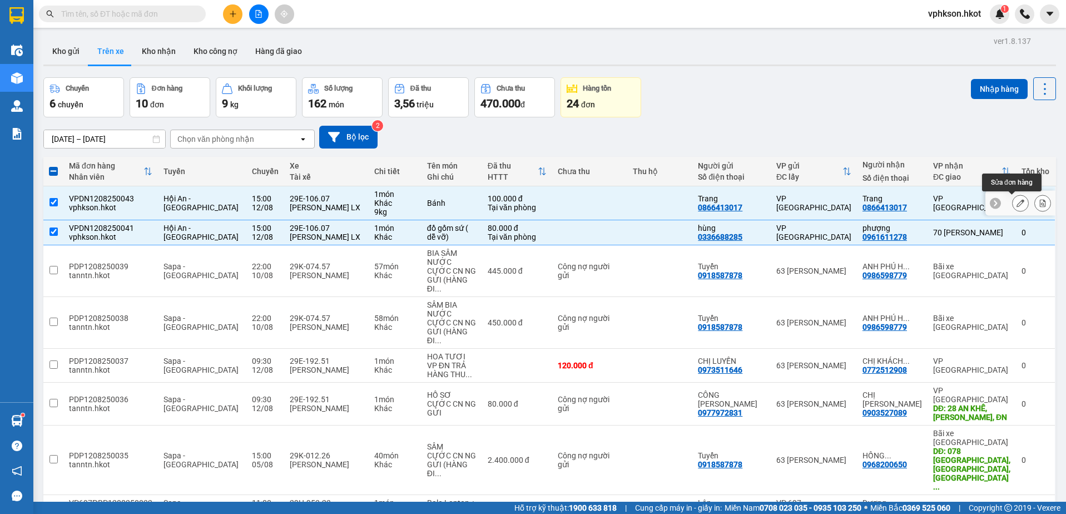
click at [1040, 204] on icon at bounding box center [1043, 203] width 6 height 8
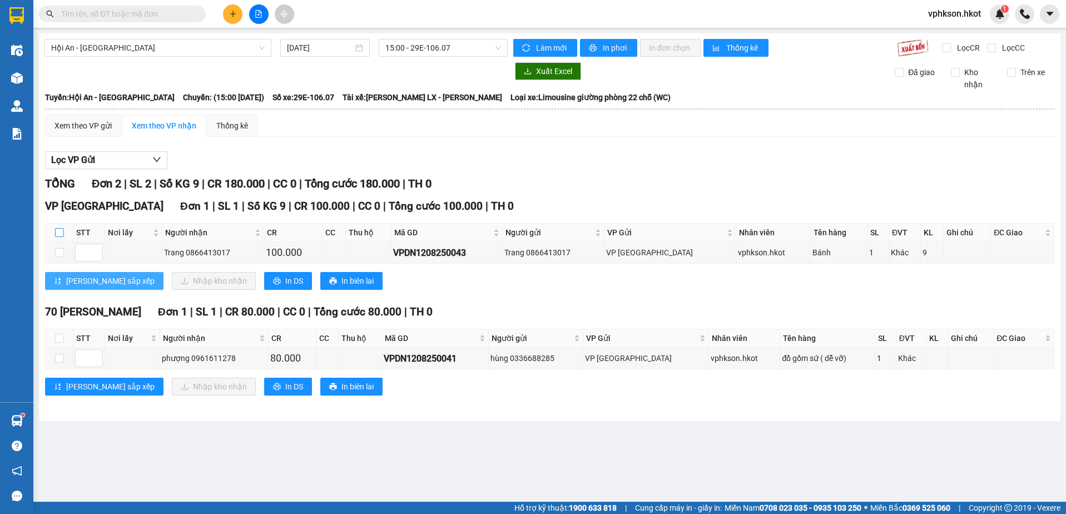
drag, startPoint x: 58, startPoint y: 231, endPoint x: 71, endPoint y: 273, distance: 43.5
click at [59, 232] on input "checkbox" at bounding box center [59, 232] width 9 height 9
checkbox input "true"
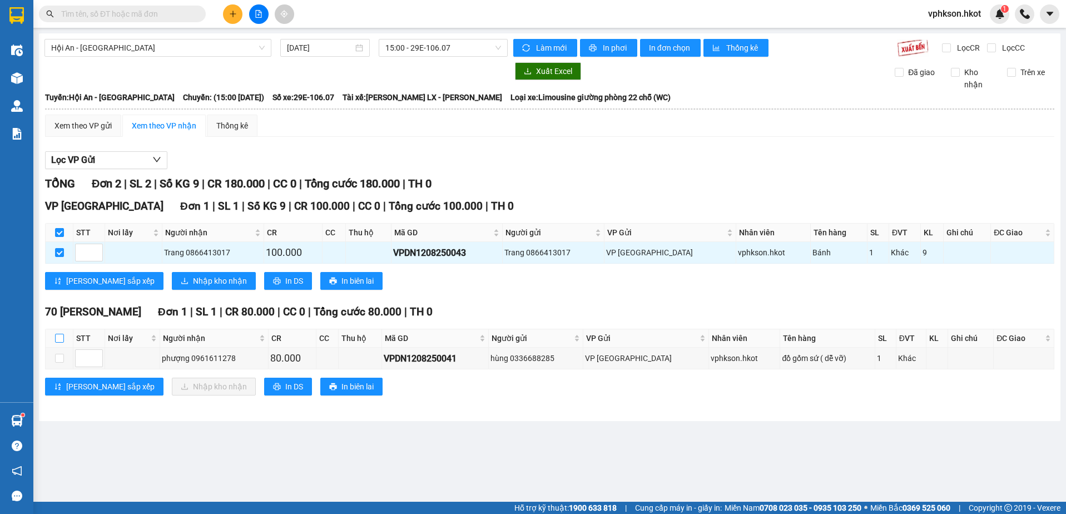
click at [63, 338] on input "checkbox" at bounding box center [59, 338] width 9 height 9
checkbox input "true"
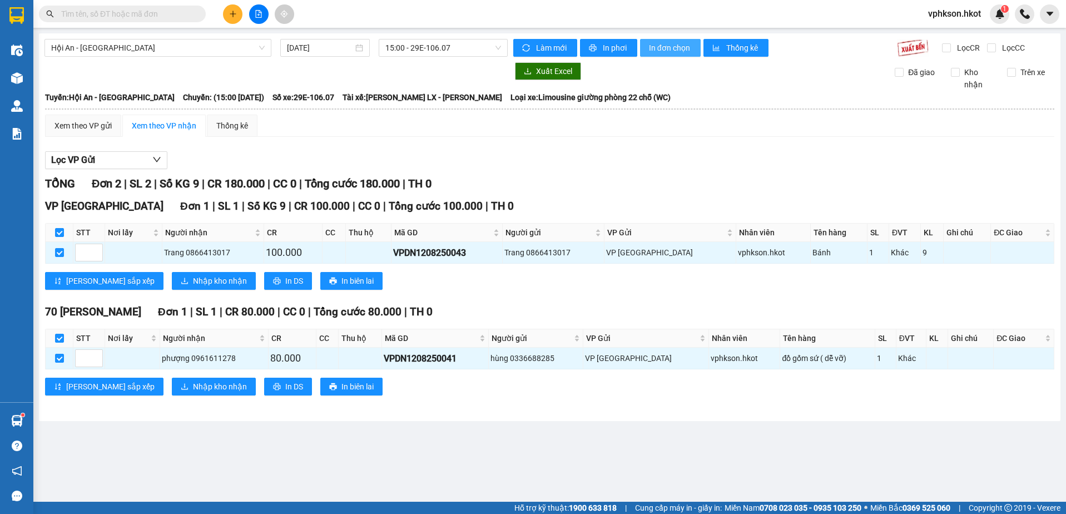
click at [665, 47] on span "In đơn chọn" at bounding box center [670, 48] width 43 height 12
